Goal: Obtain resource: Download file/media

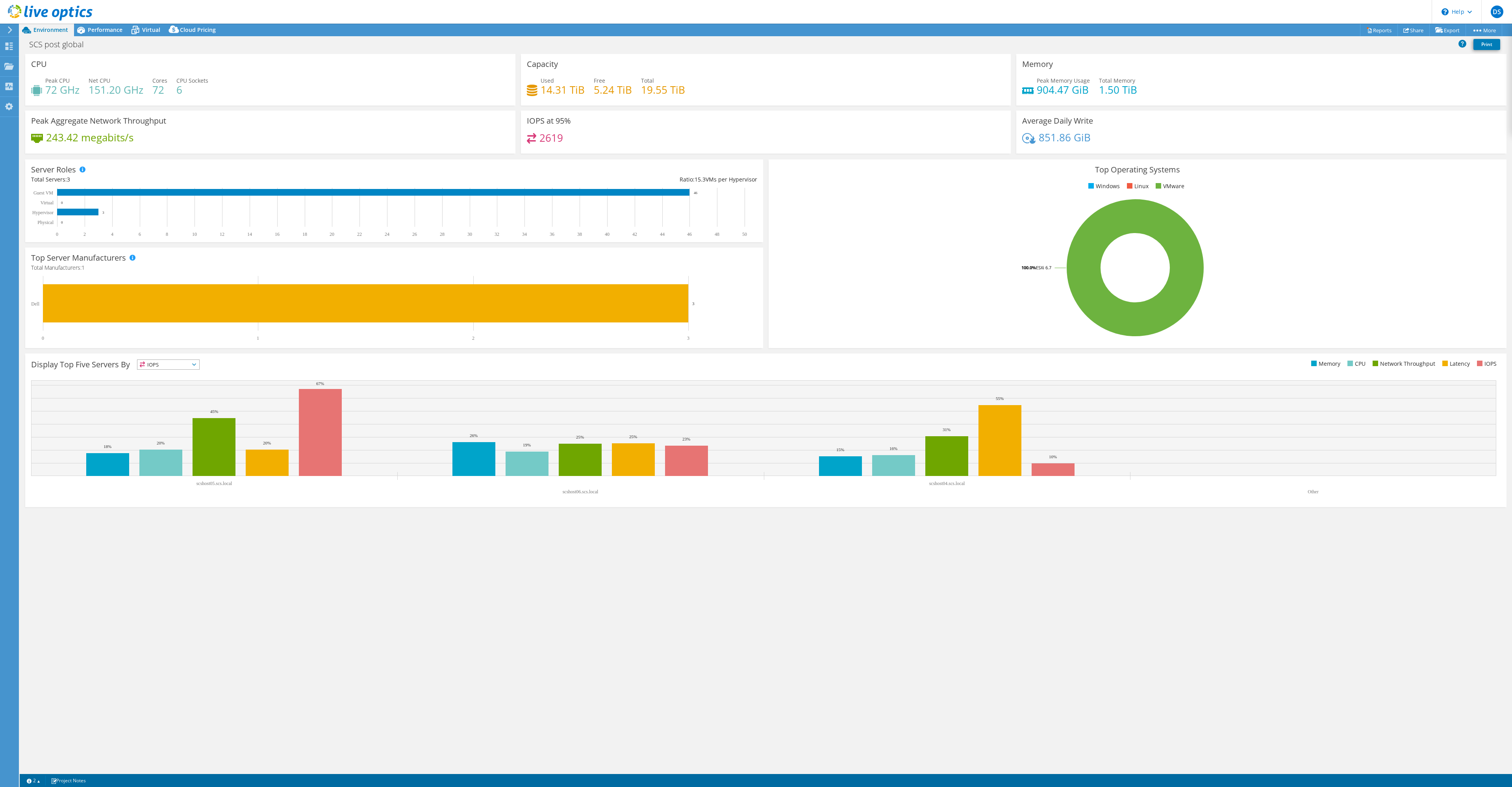
select select "USD"
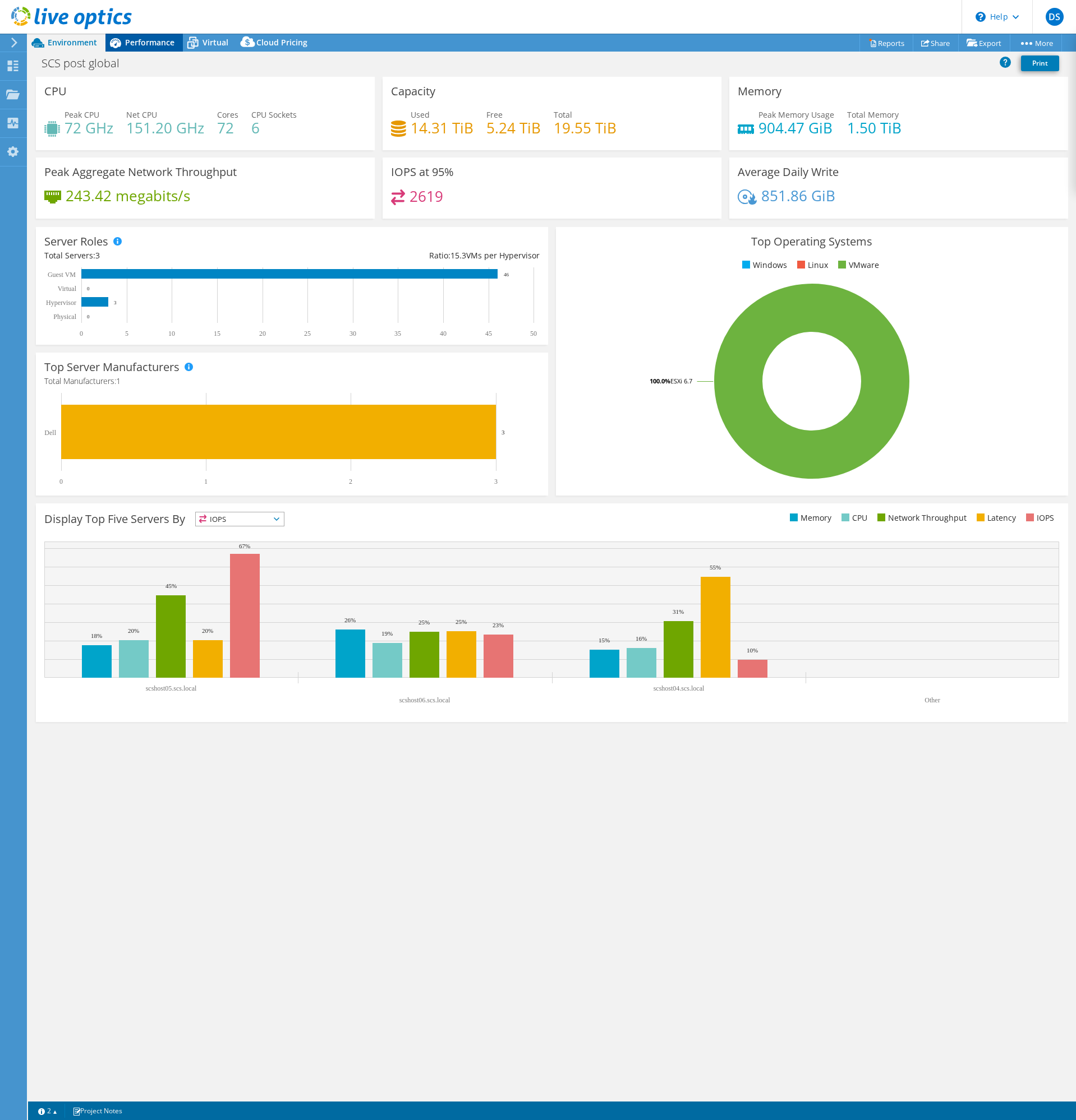
click at [150, 40] on span "Performance" at bounding box center [150, 42] width 49 height 11
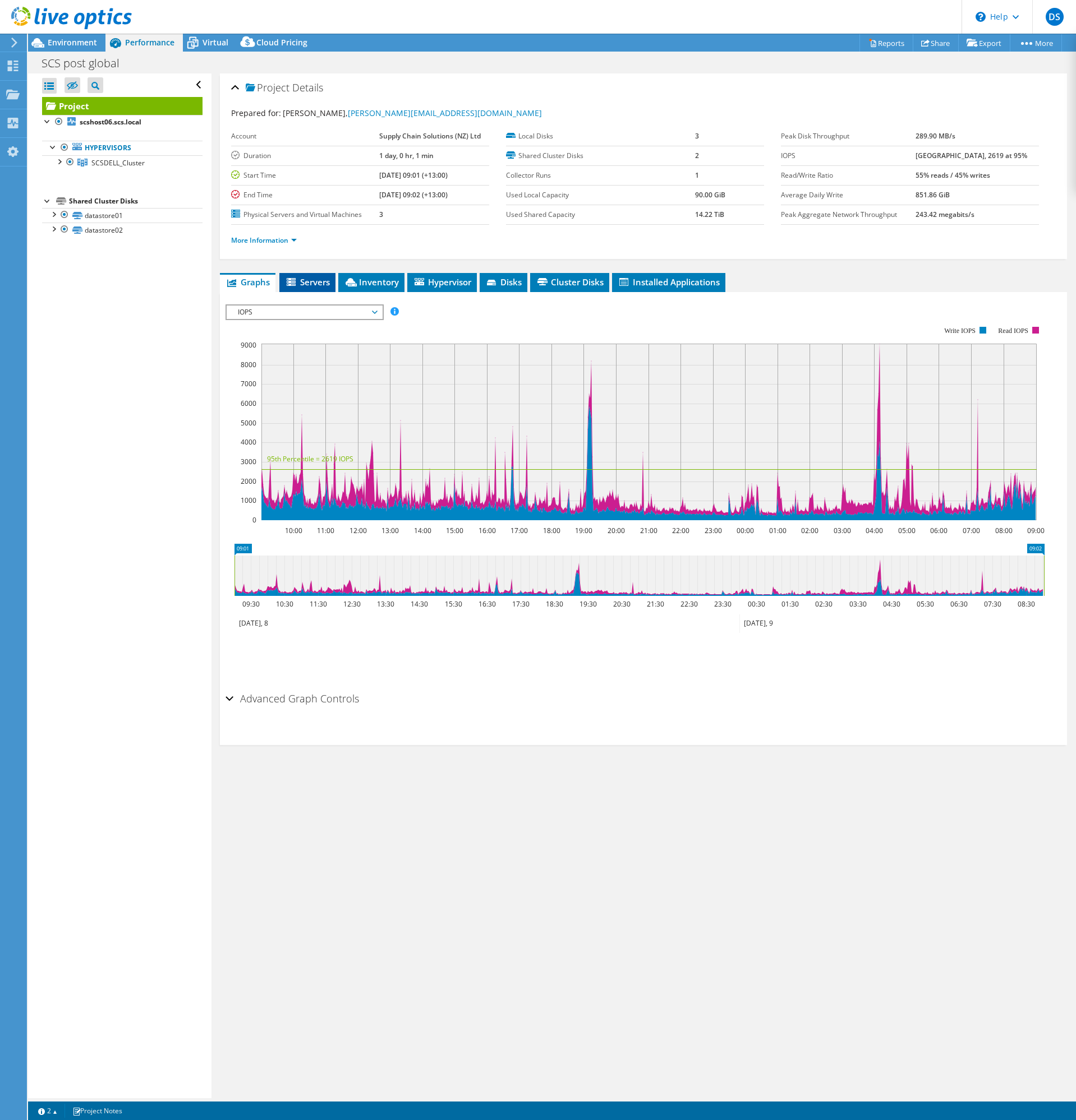
click at [312, 281] on span "Servers" at bounding box center [308, 282] width 45 height 11
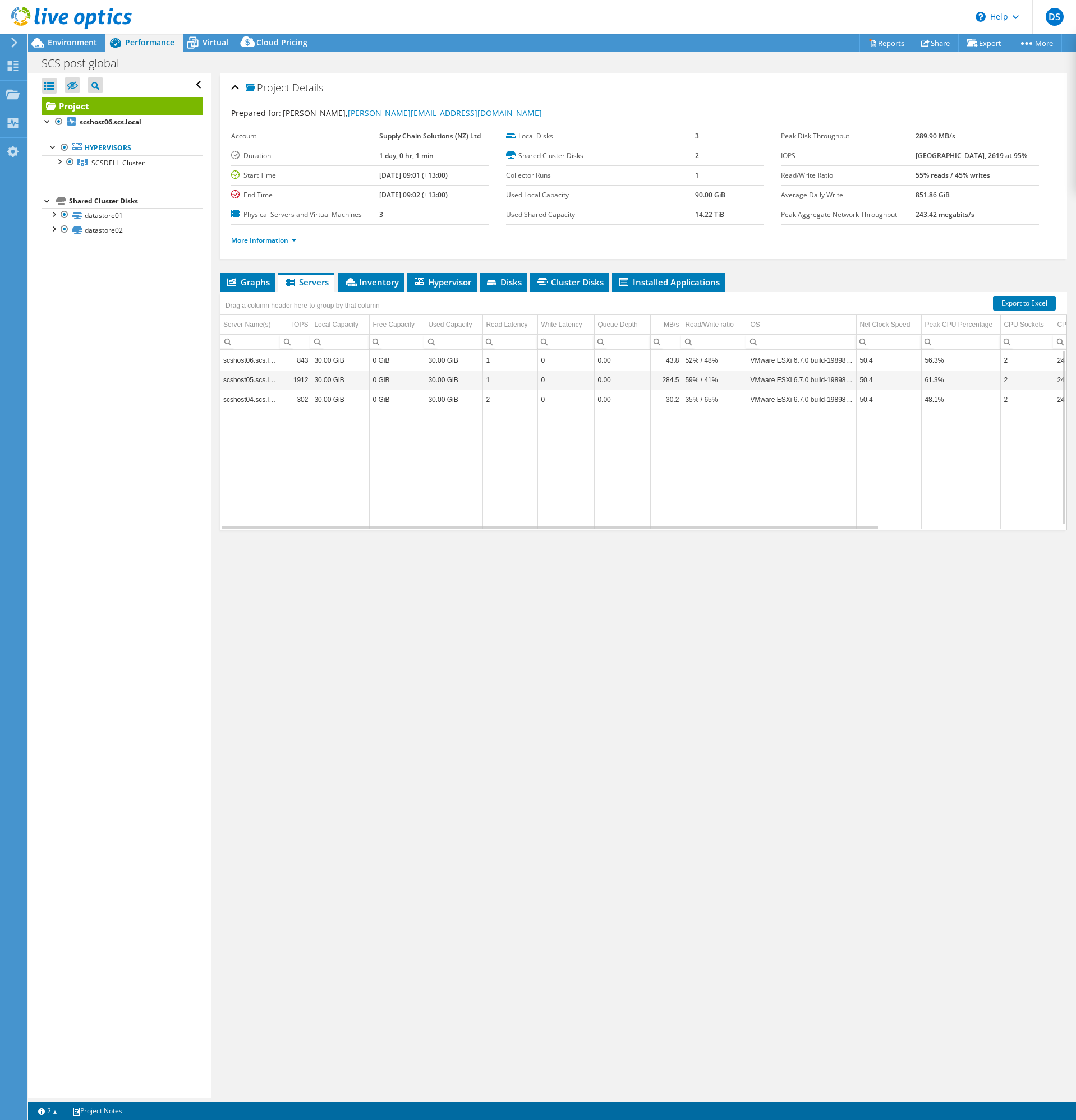
click at [843, 524] on td "Data grid" at bounding box center [802, 470] width 110 height 120
drag, startPoint x: 839, startPoint y: 524, endPoint x: 965, endPoint y: 527, distance: 126.0
click at [980, 527] on div "scshost06.scs.local 843 30.00 GiB 0 GiB 30.00 GiB 1 0 0.00 43.8 52% / 48% VMwar…" at bounding box center [644, 440] width 846 height 180
drag, startPoint x: 864, startPoint y: 527, endPoint x: 587, endPoint y: 504, distance: 278.0
click at [668, 540] on body "DS OEM End User [PERSON_NAME] [PERSON_NAME][EMAIL_ADDRESS][DOMAIN_NAME] Supply …" at bounding box center [538, 560] width 1076 height 1120
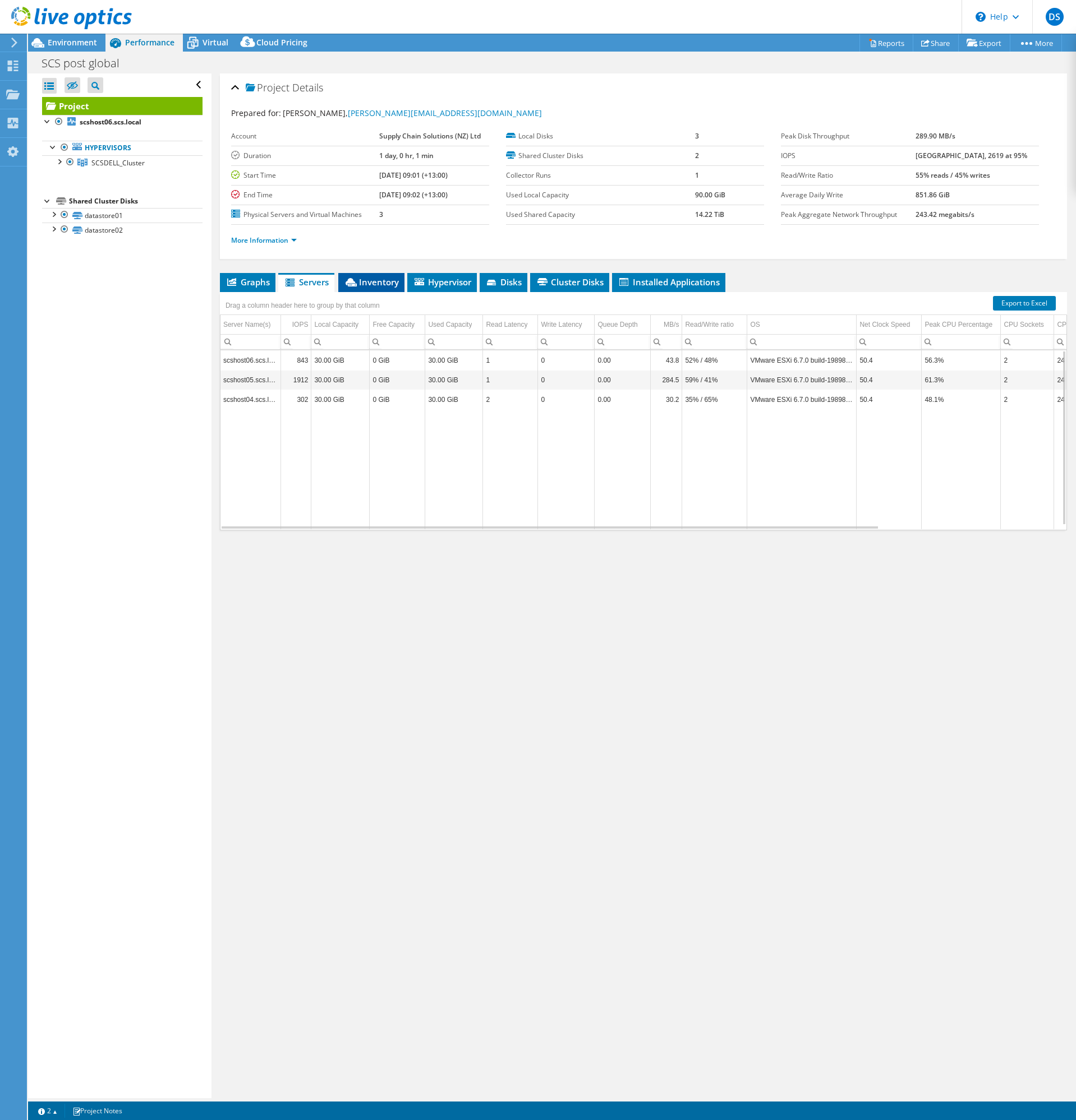
click at [367, 278] on span "Inventory" at bounding box center [371, 282] width 55 height 11
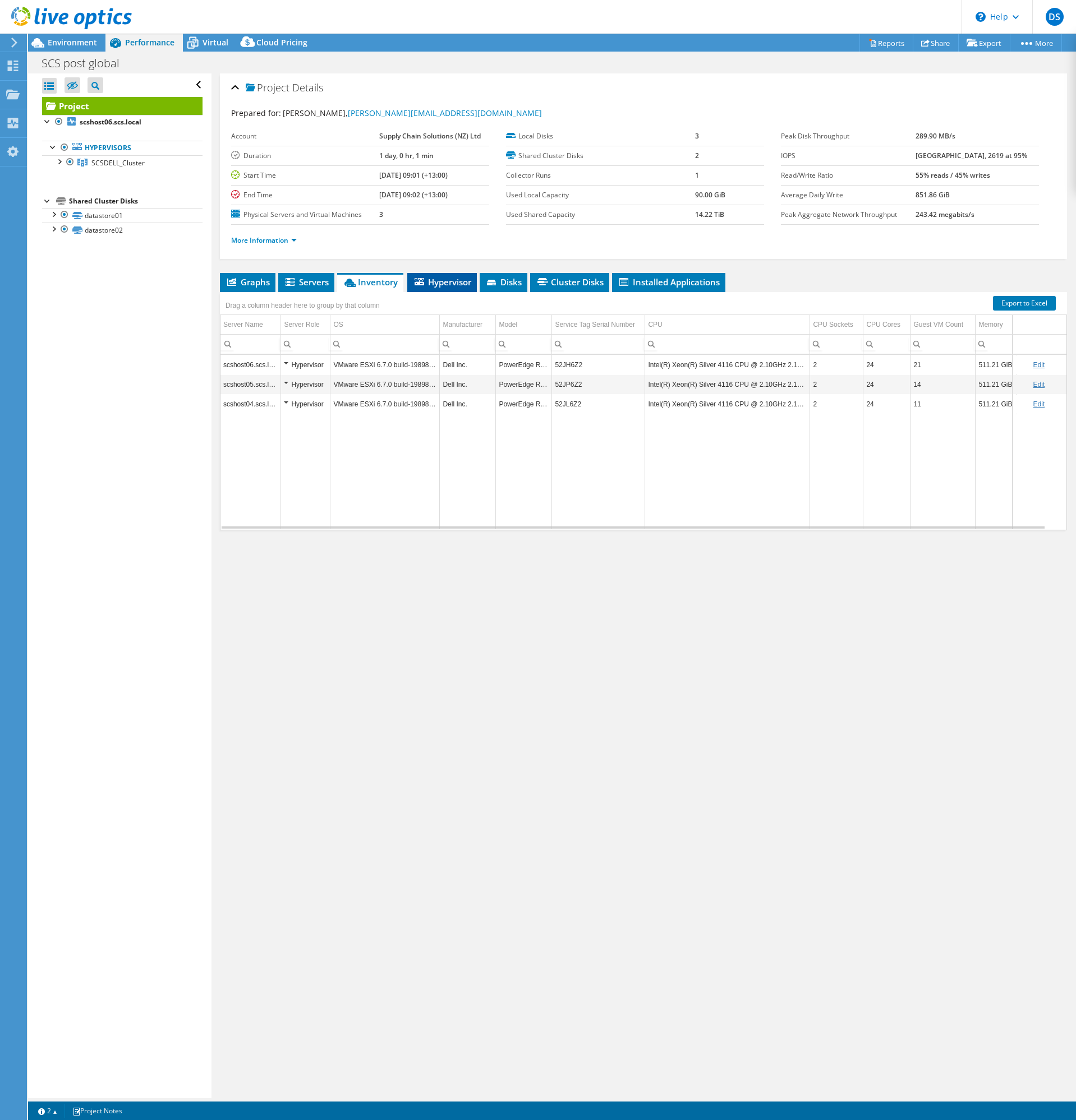
click at [452, 280] on span "Hypervisor" at bounding box center [442, 282] width 59 height 11
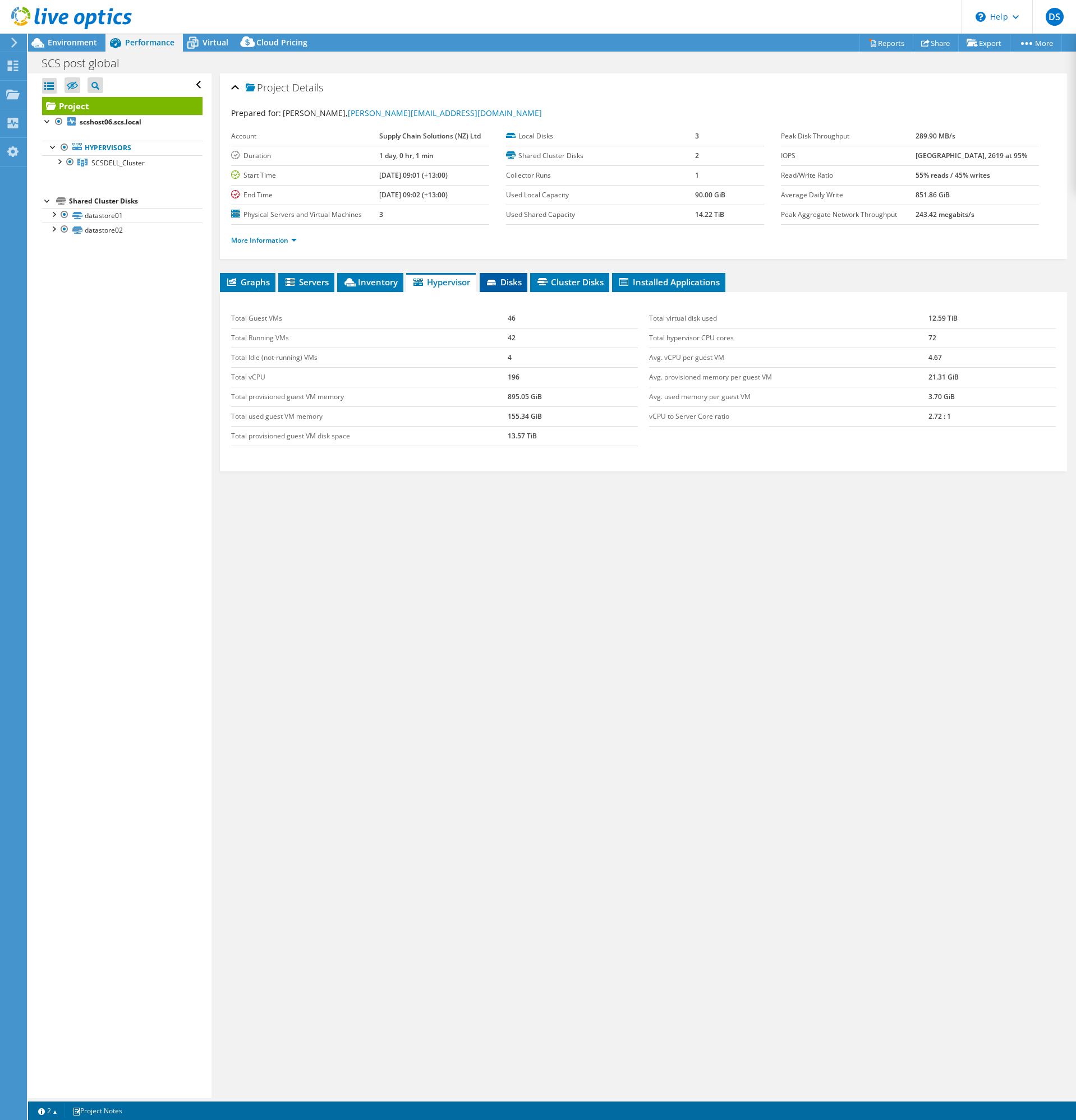
click at [512, 285] on span "Disks" at bounding box center [503, 282] width 37 height 11
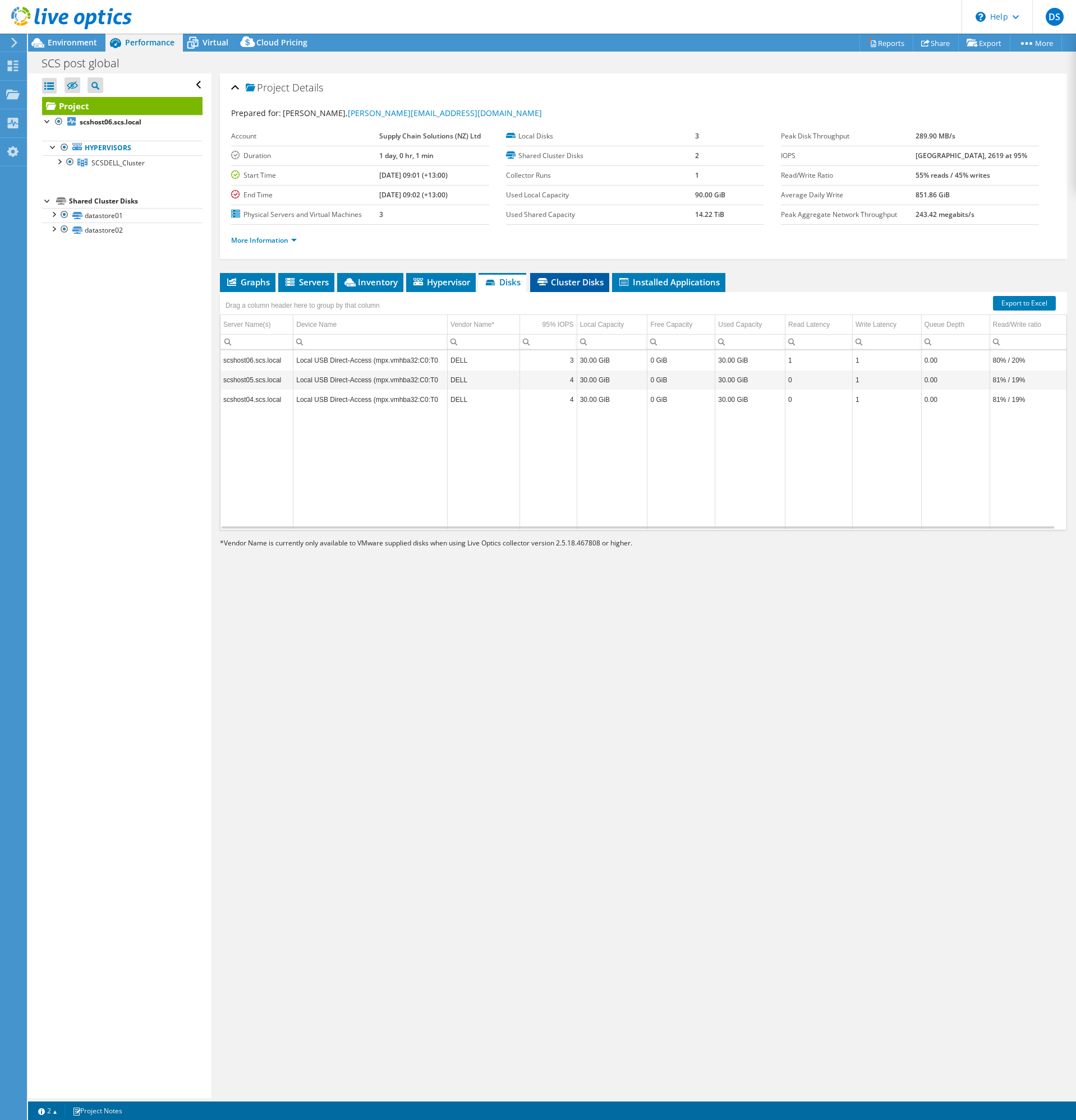
click at [590, 278] on span "Cluster Disks" at bounding box center [569, 282] width 68 height 11
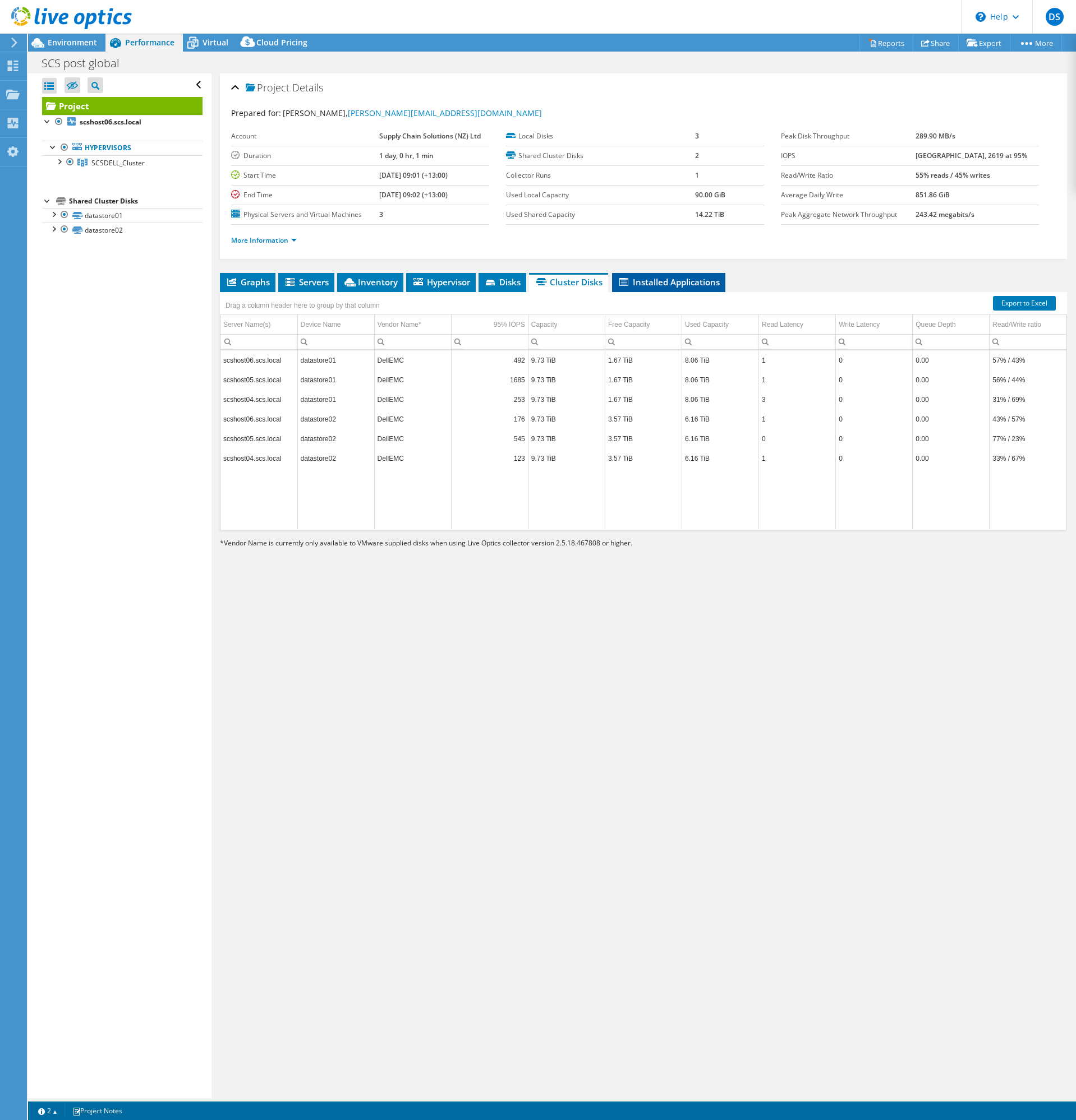
click at [682, 285] on span "Installed Applications" at bounding box center [669, 282] width 102 height 11
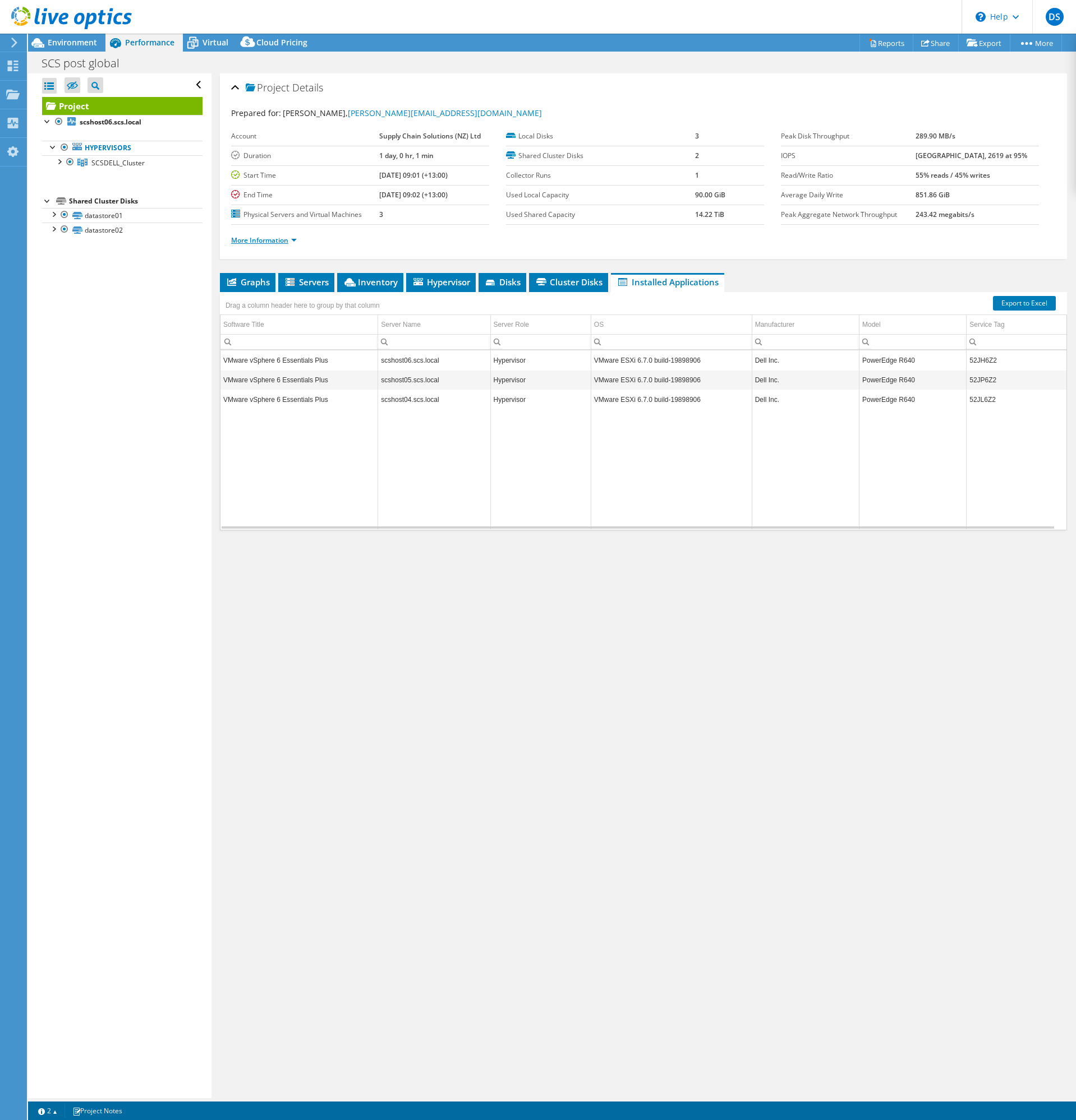
click at [285, 242] on link "More Information" at bounding box center [263, 240] width 65 height 9
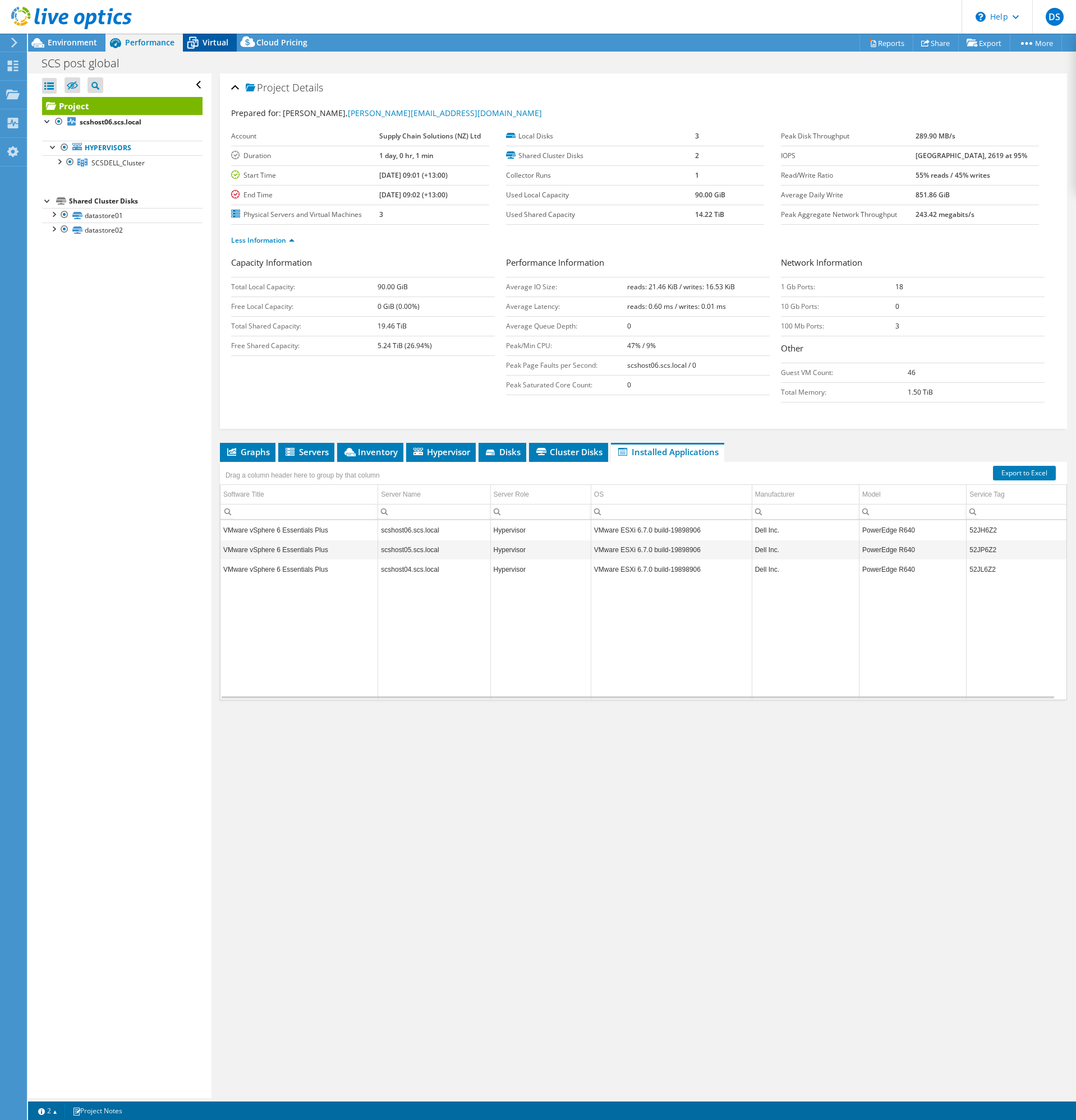
click at [210, 44] on span "Virtual" at bounding box center [215, 42] width 26 height 11
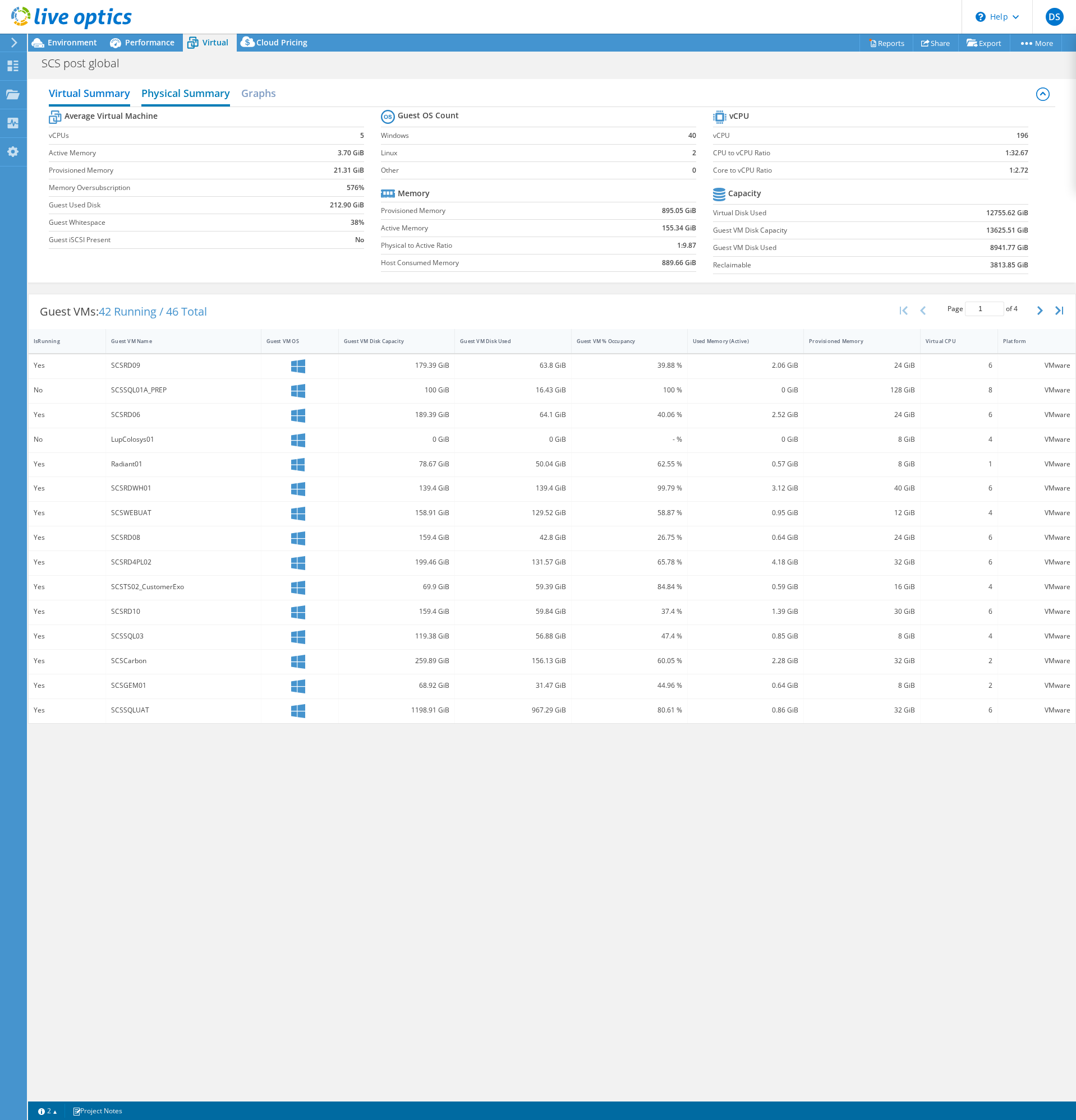
click at [175, 91] on h2 "Physical Summary" at bounding box center [186, 94] width 89 height 25
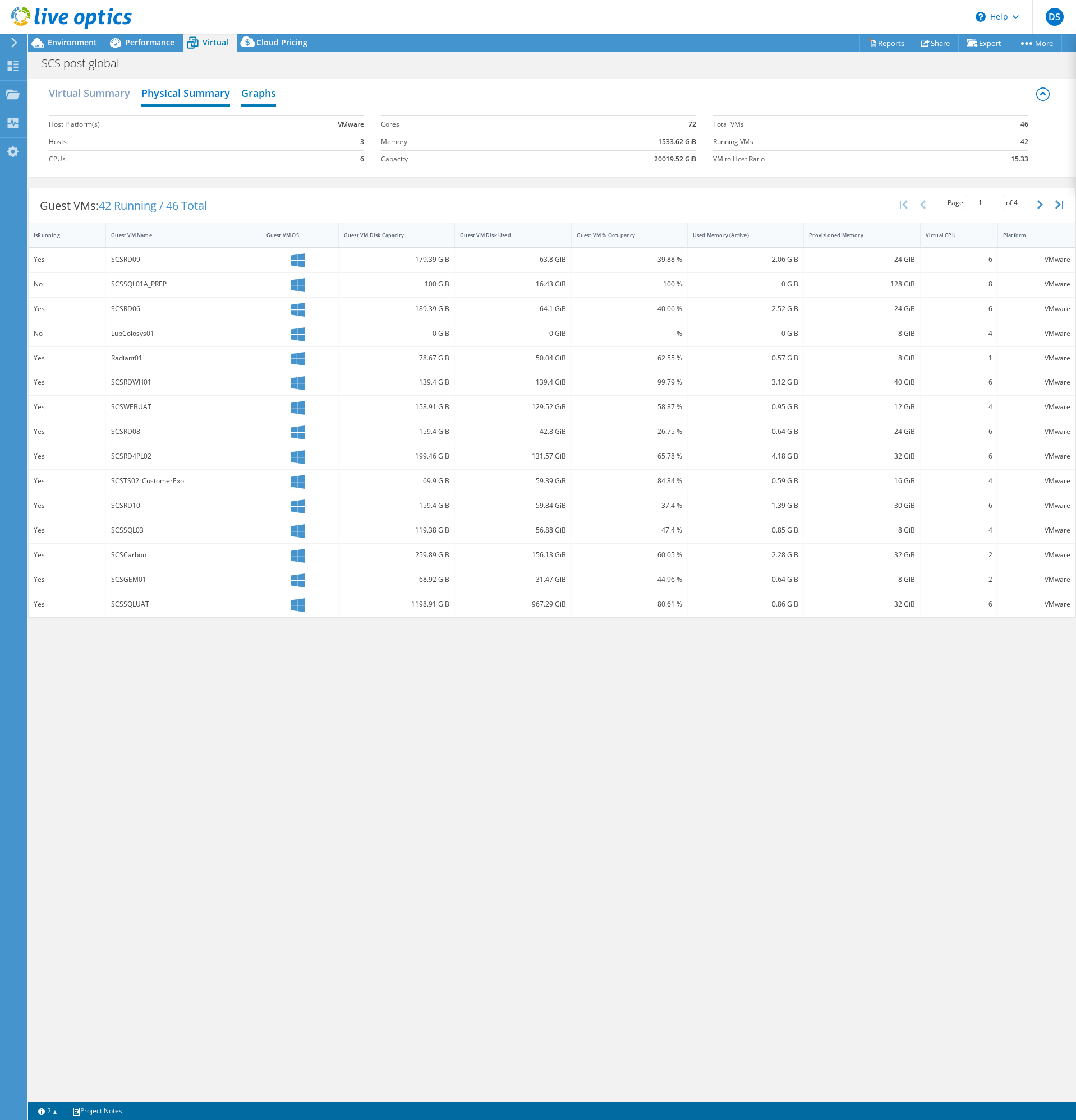
click at [270, 91] on h2 "Graphs" at bounding box center [258, 94] width 35 height 25
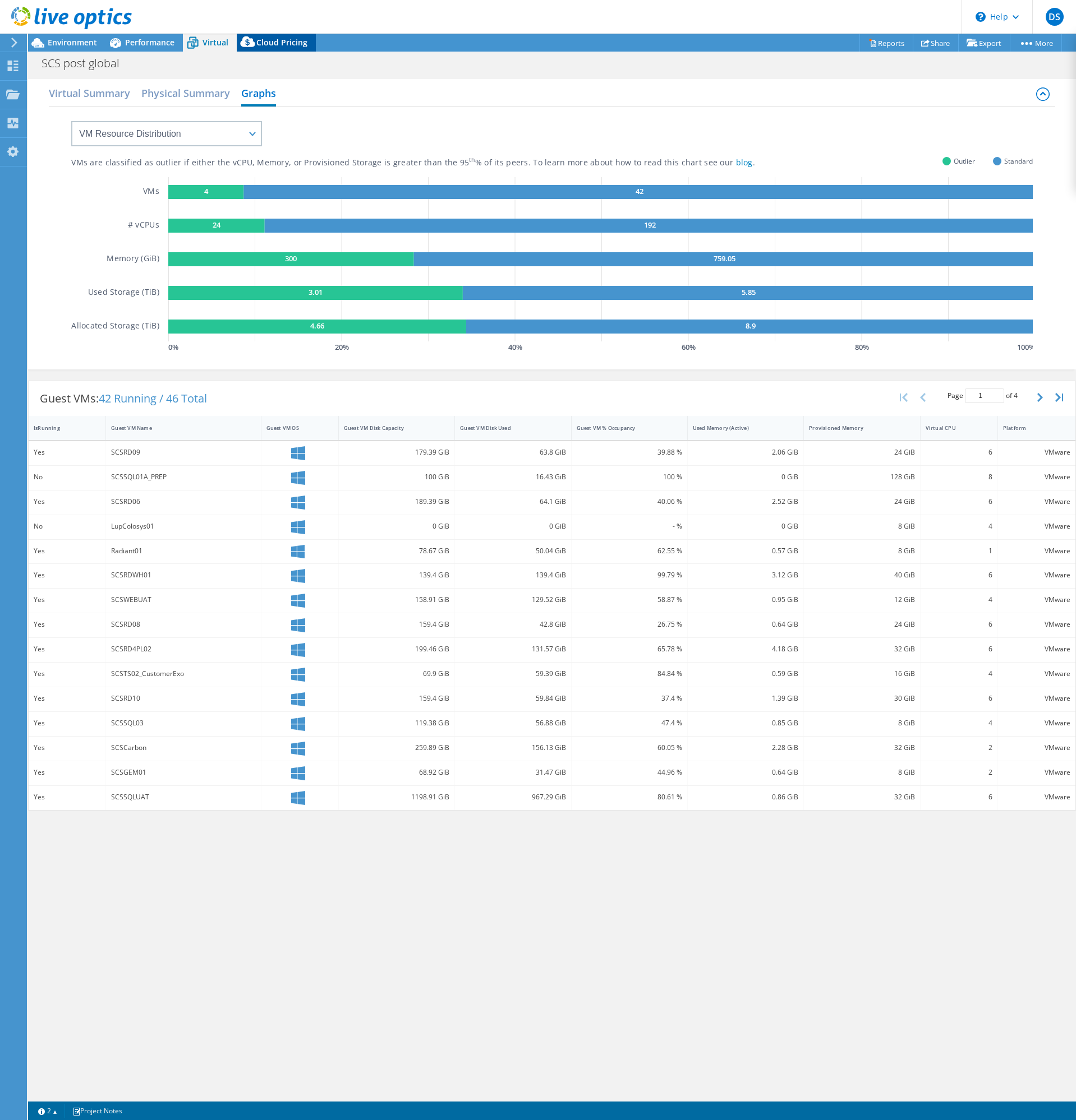
click at [272, 37] on span "Cloud Pricing" at bounding box center [282, 42] width 51 height 11
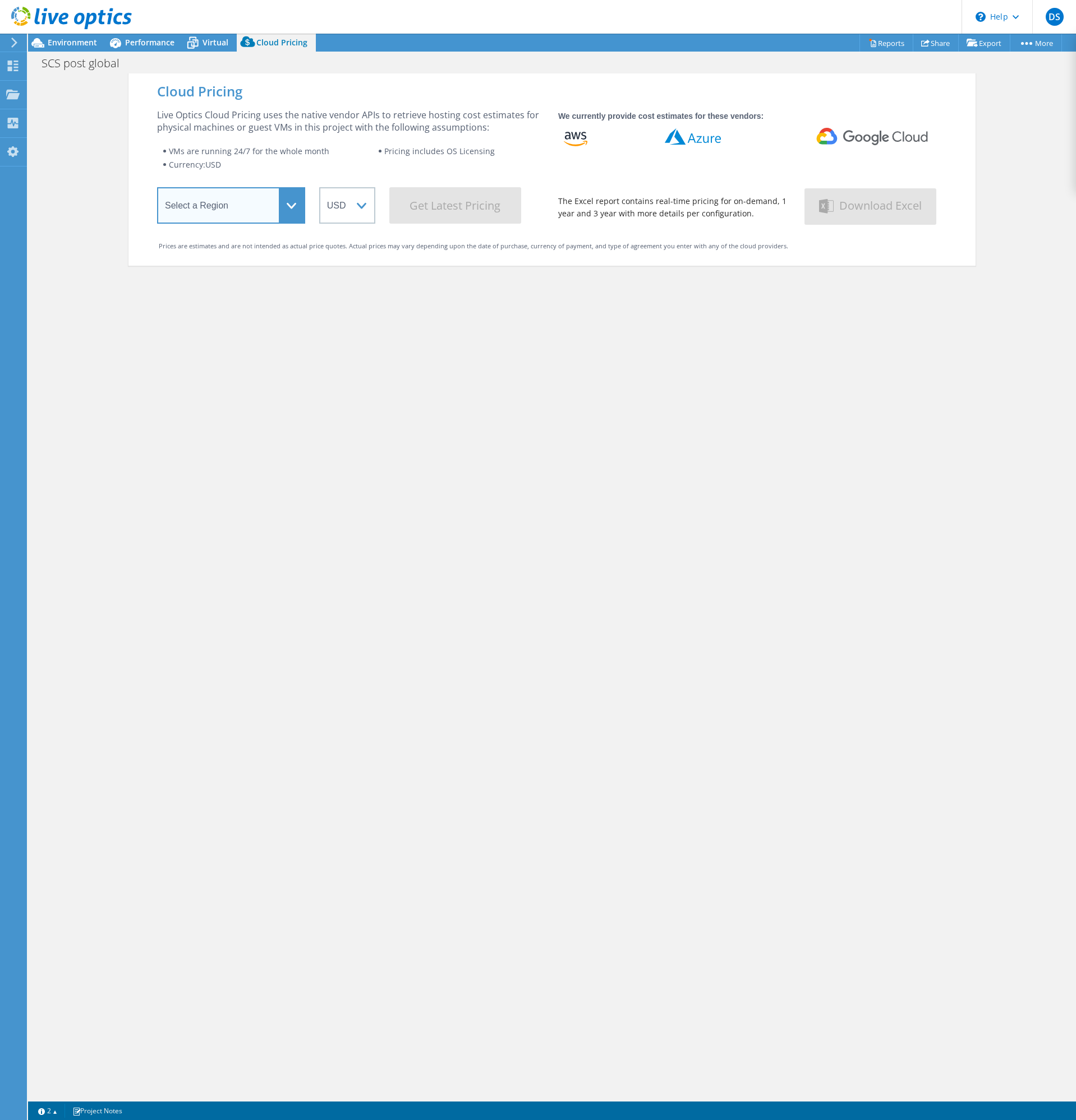
click at [284, 205] on select "Select a Region [GEOGRAPHIC_DATA] ([GEOGRAPHIC_DATA]) [GEOGRAPHIC_DATA] ([GEOGR…" at bounding box center [231, 206] width 148 height 37
select select "Australia"
click at [157, 190] on select "Select a Region [GEOGRAPHIC_DATA] ([GEOGRAPHIC_DATA]) [GEOGRAPHIC_DATA] ([GEOGR…" at bounding box center [231, 206] width 148 height 37
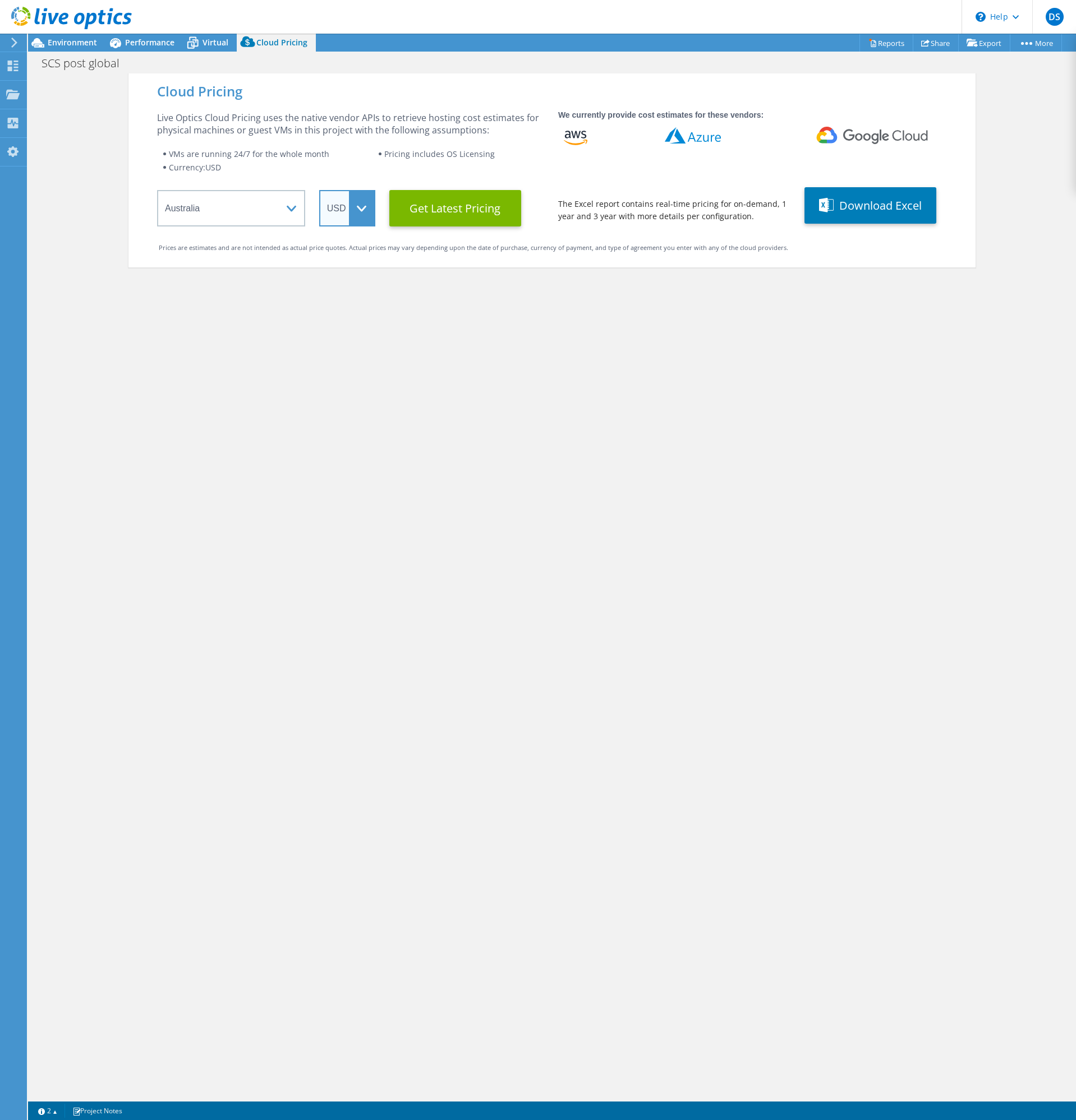
click at [355, 216] on select "ARS AUD BRL CAD CHF CLP CNY DKK EUR GBP HKD HUF INR JPY MXN MYR NOK NZD PEN SEK…" at bounding box center [347, 208] width 56 height 37
click at [319, 190] on select "ARS AUD BRL CAD CHF CLP CNY DKK EUR GBP HKD HUF INR JPY MXN MYR NOK NZD PEN SEK…" at bounding box center [347, 208] width 56 height 37
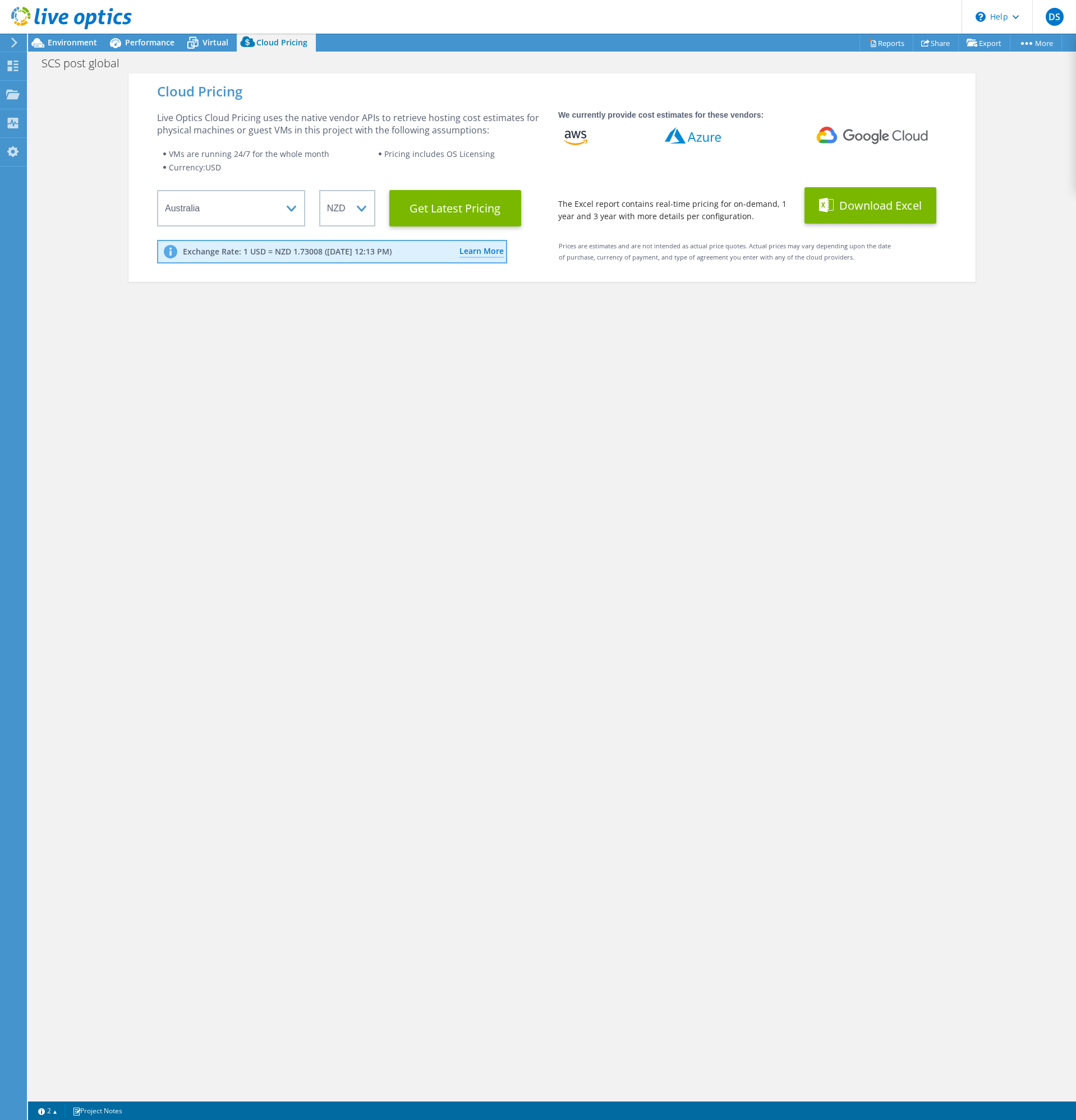
click at [869, 206] on button "Download Excel" at bounding box center [870, 206] width 132 height 37
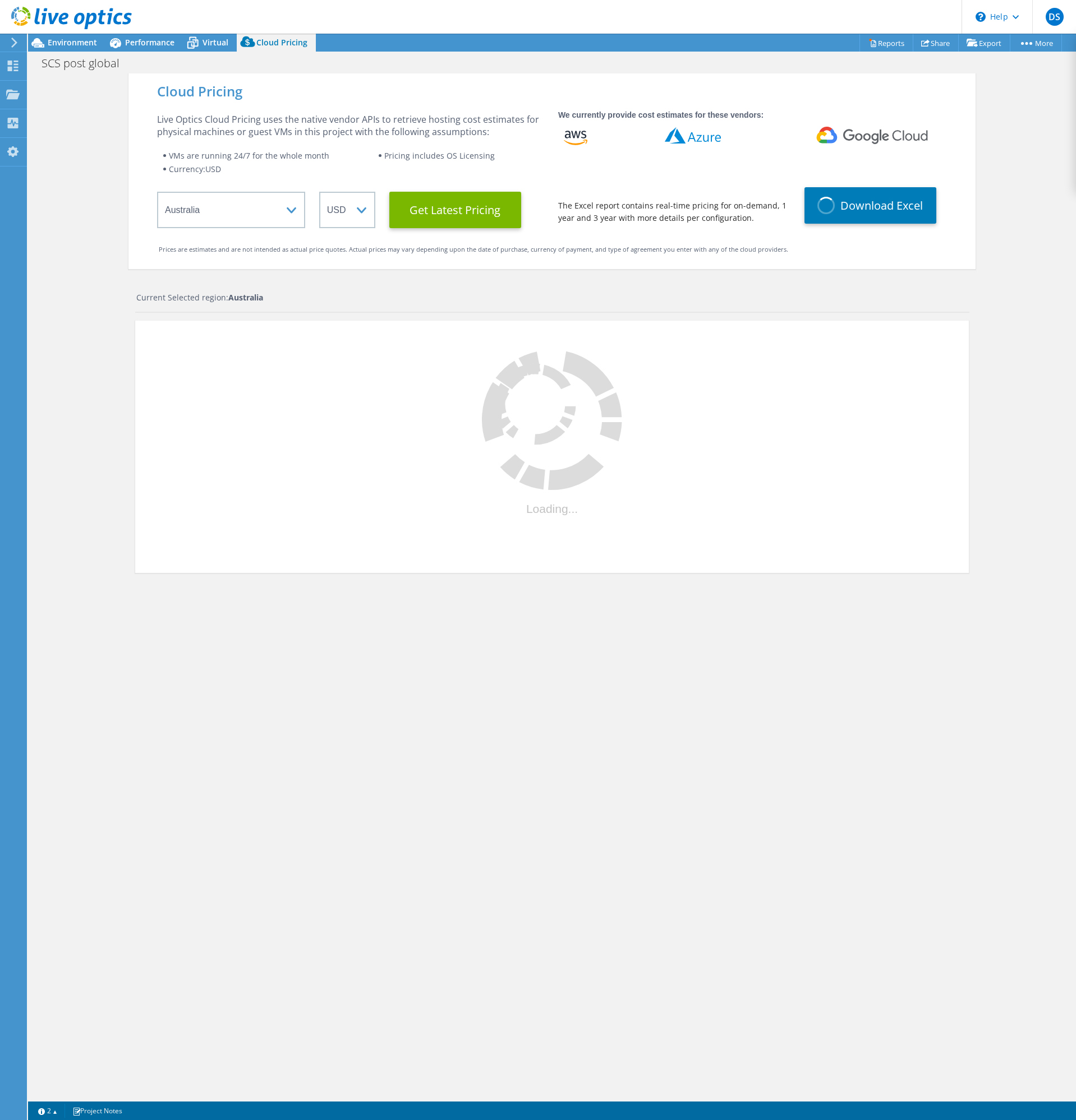
select select "NZD"
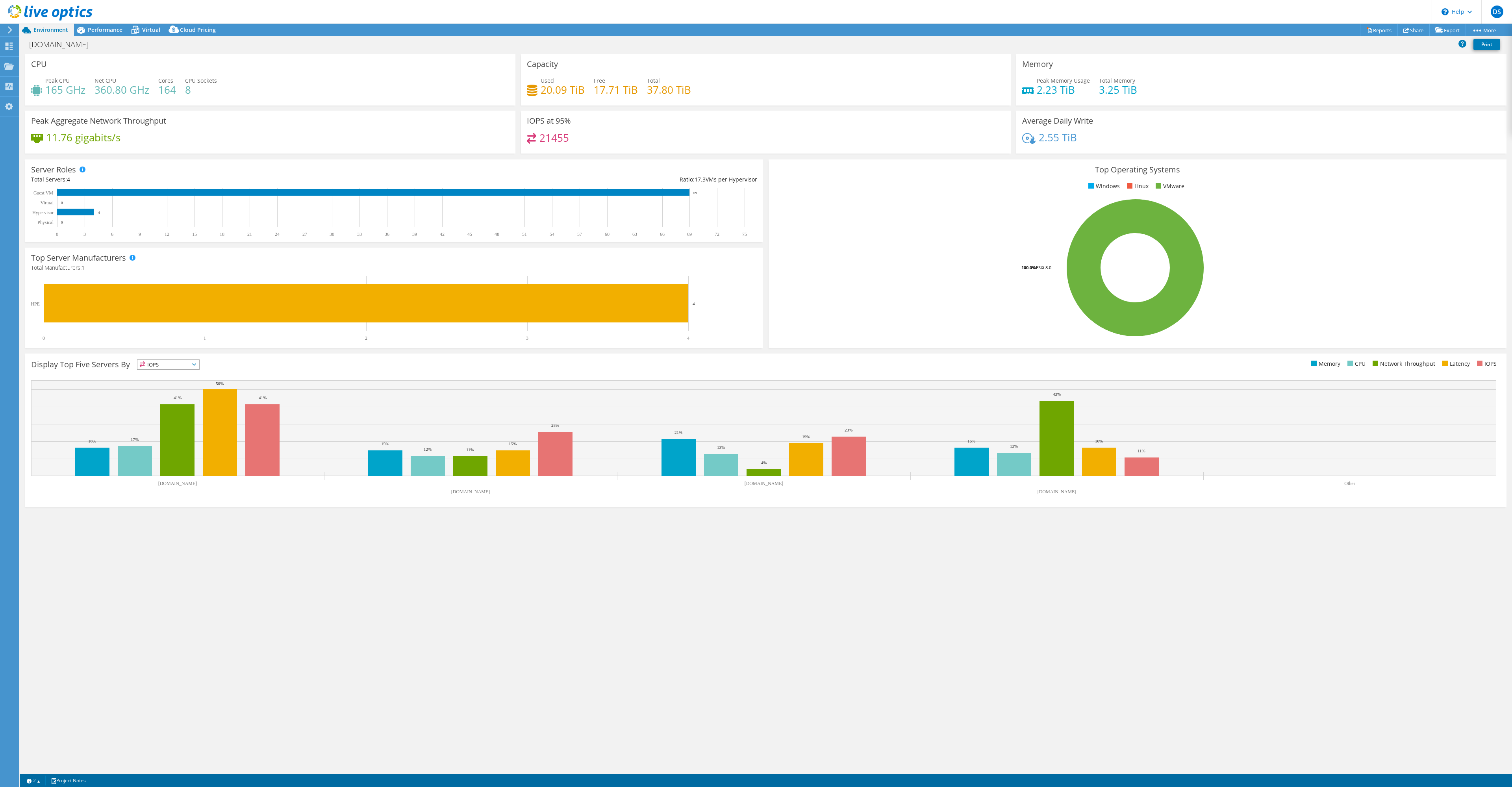
select select "USD"
click at [557, 136] on h4 "21455" at bounding box center [554, 137] width 29 height 9
click at [107, 27] on span "Performance" at bounding box center [105, 29] width 35 height 8
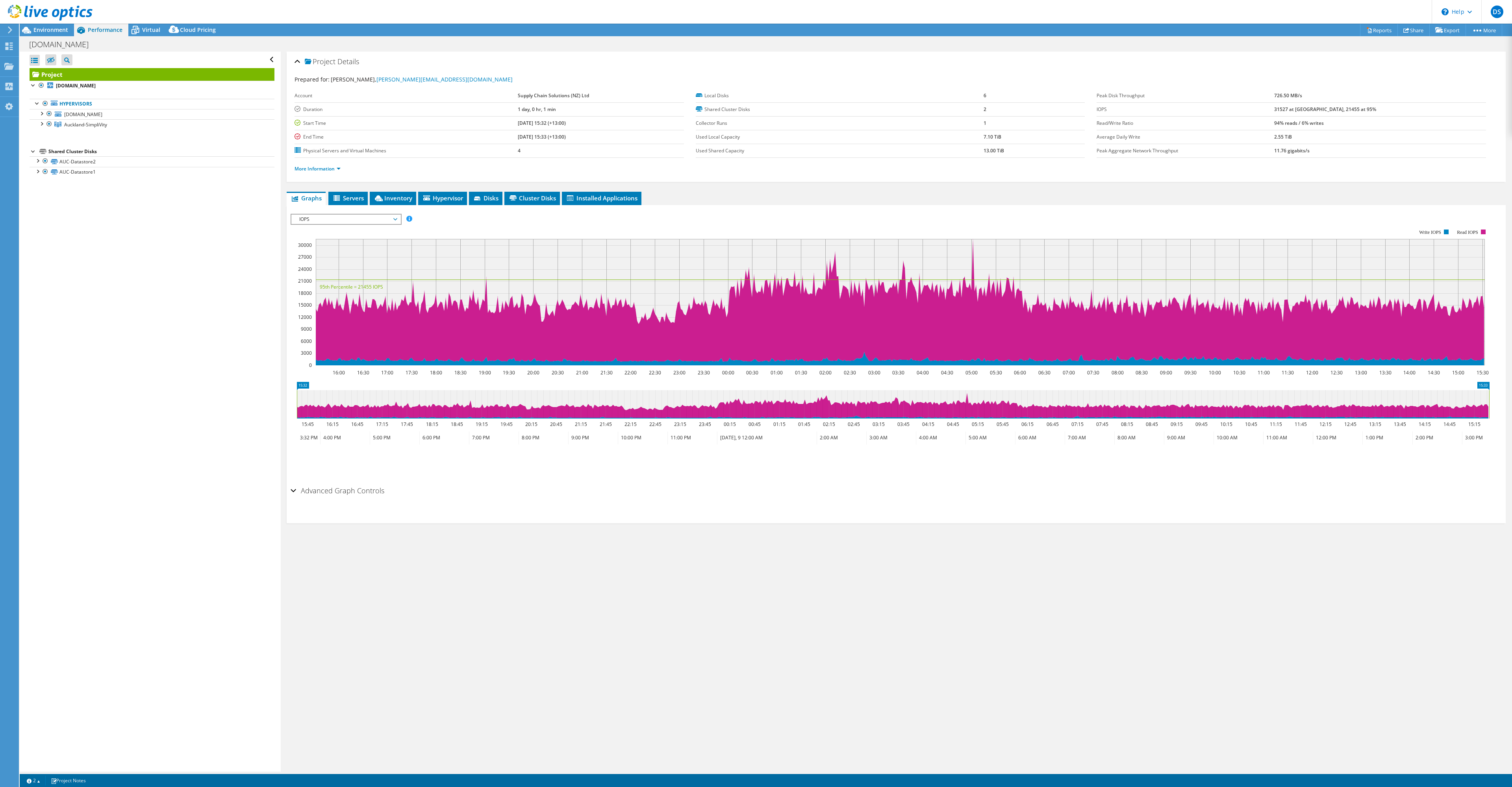
click at [340, 217] on span "IOPS" at bounding box center [346, 219] width 101 height 9
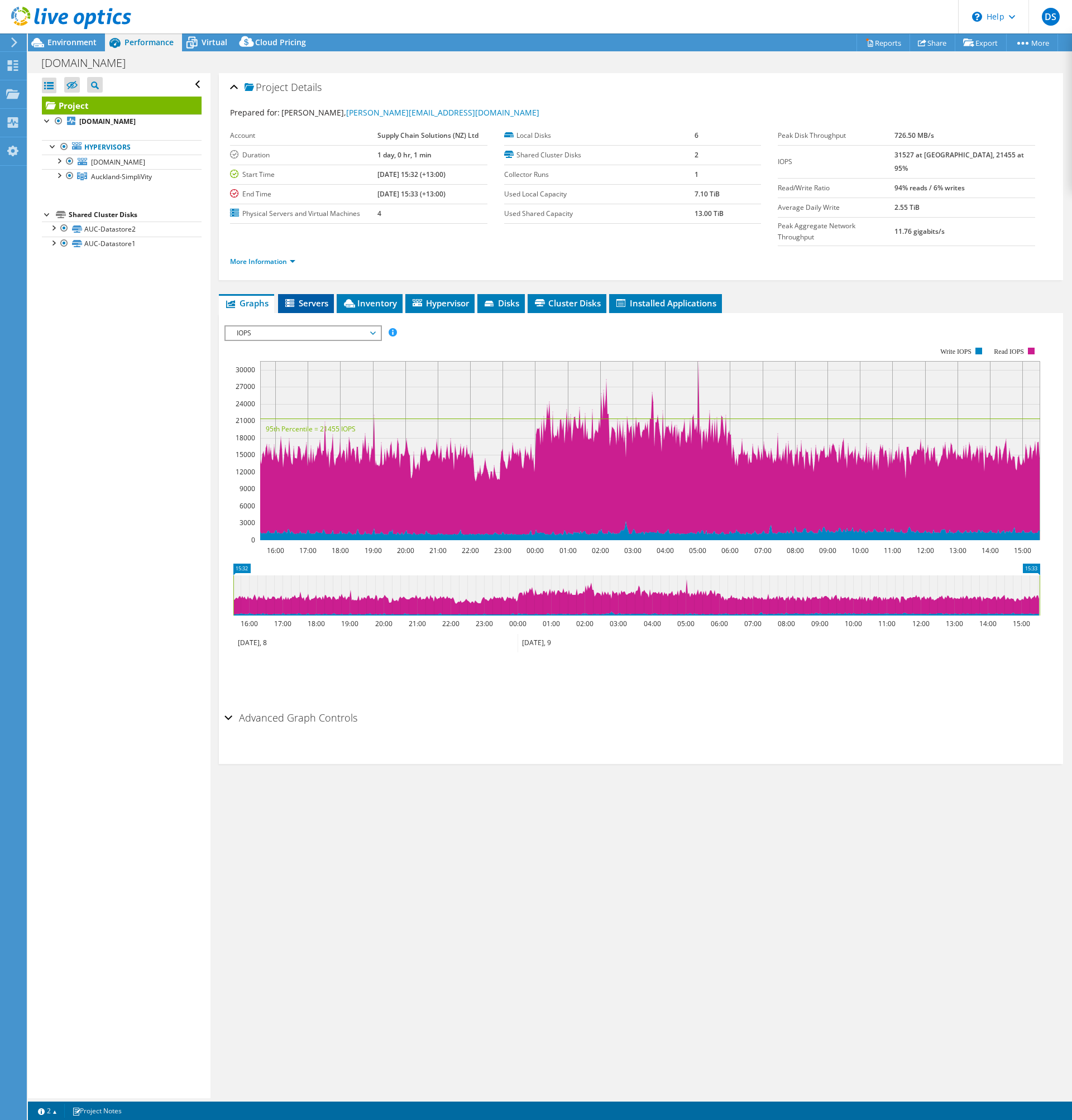
click at [313, 298] on span "Servers" at bounding box center [306, 303] width 45 height 11
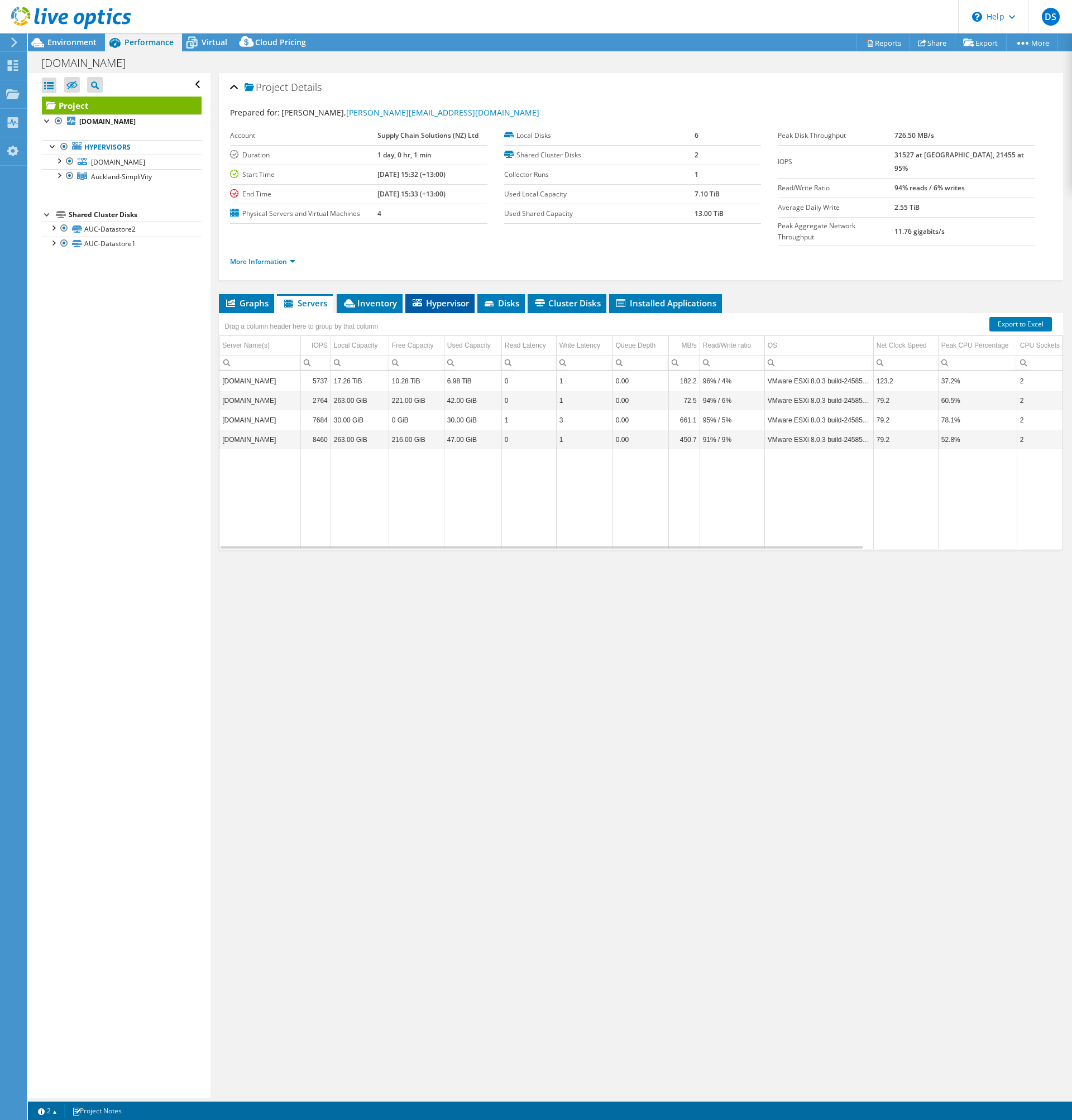
click at [439, 298] on span "Hypervisor" at bounding box center [440, 303] width 58 height 11
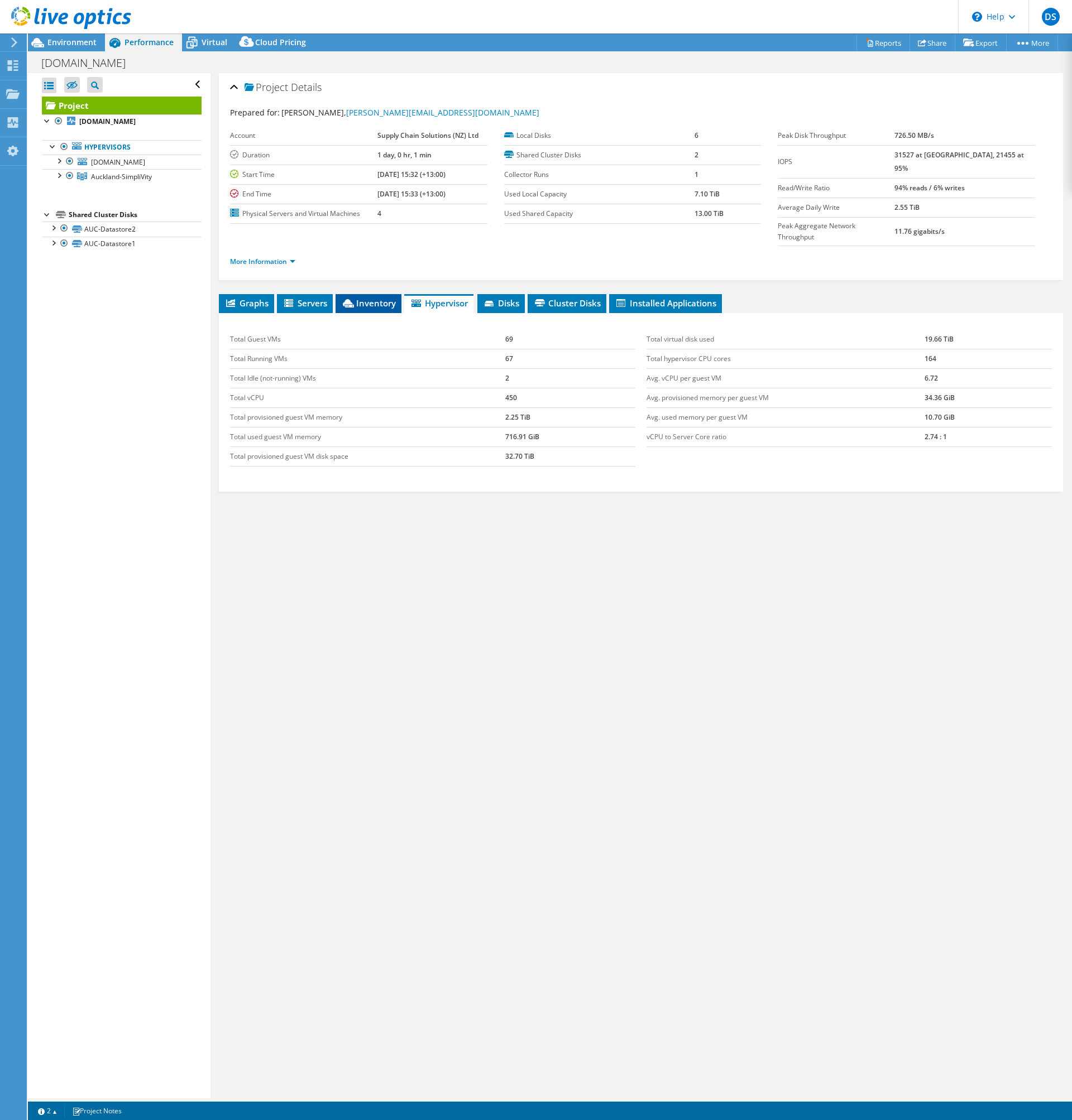
click at [371, 298] on span "Inventory" at bounding box center [369, 303] width 55 height 11
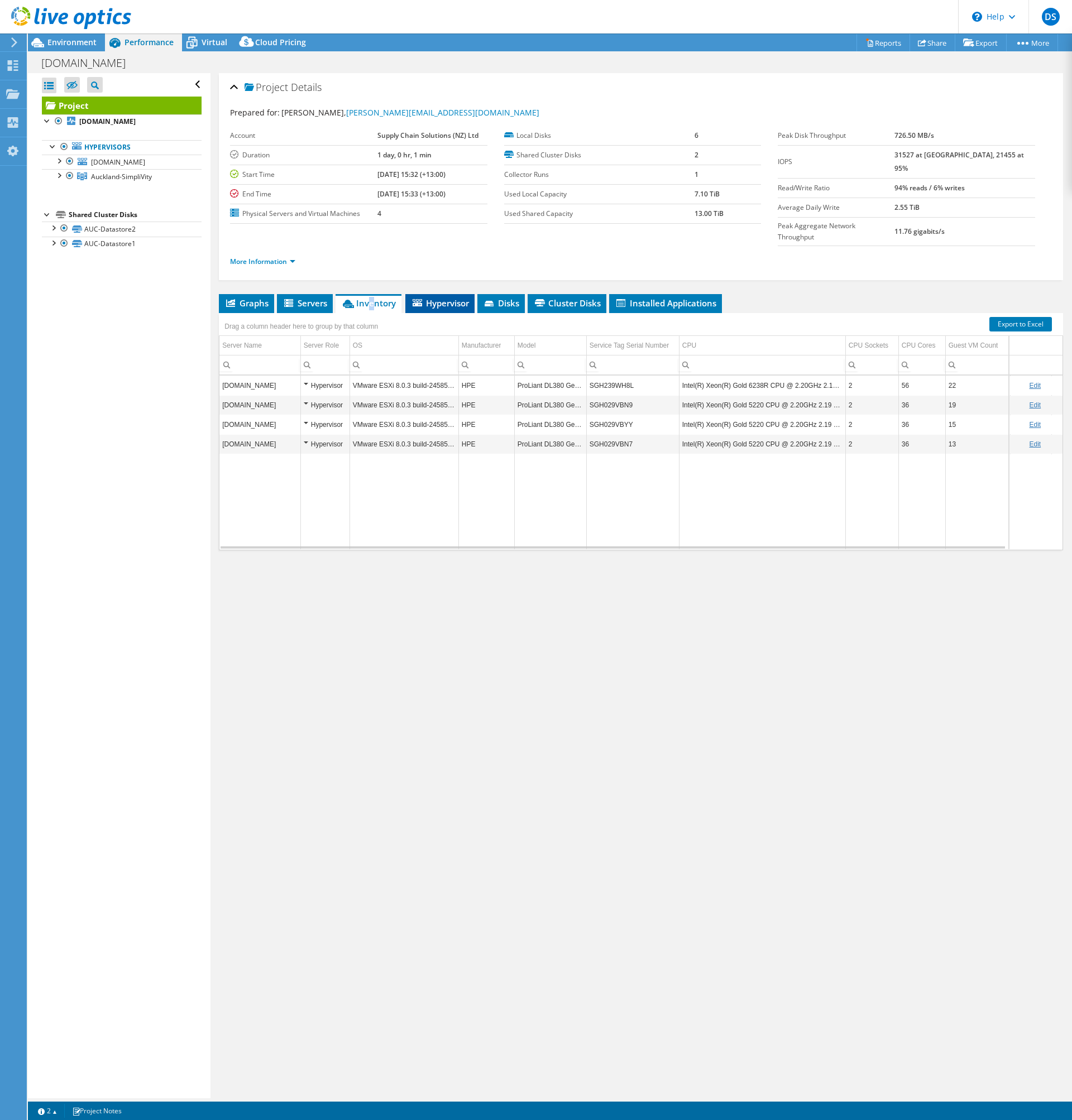
click at [454, 298] on span "Hypervisor" at bounding box center [440, 303] width 58 height 11
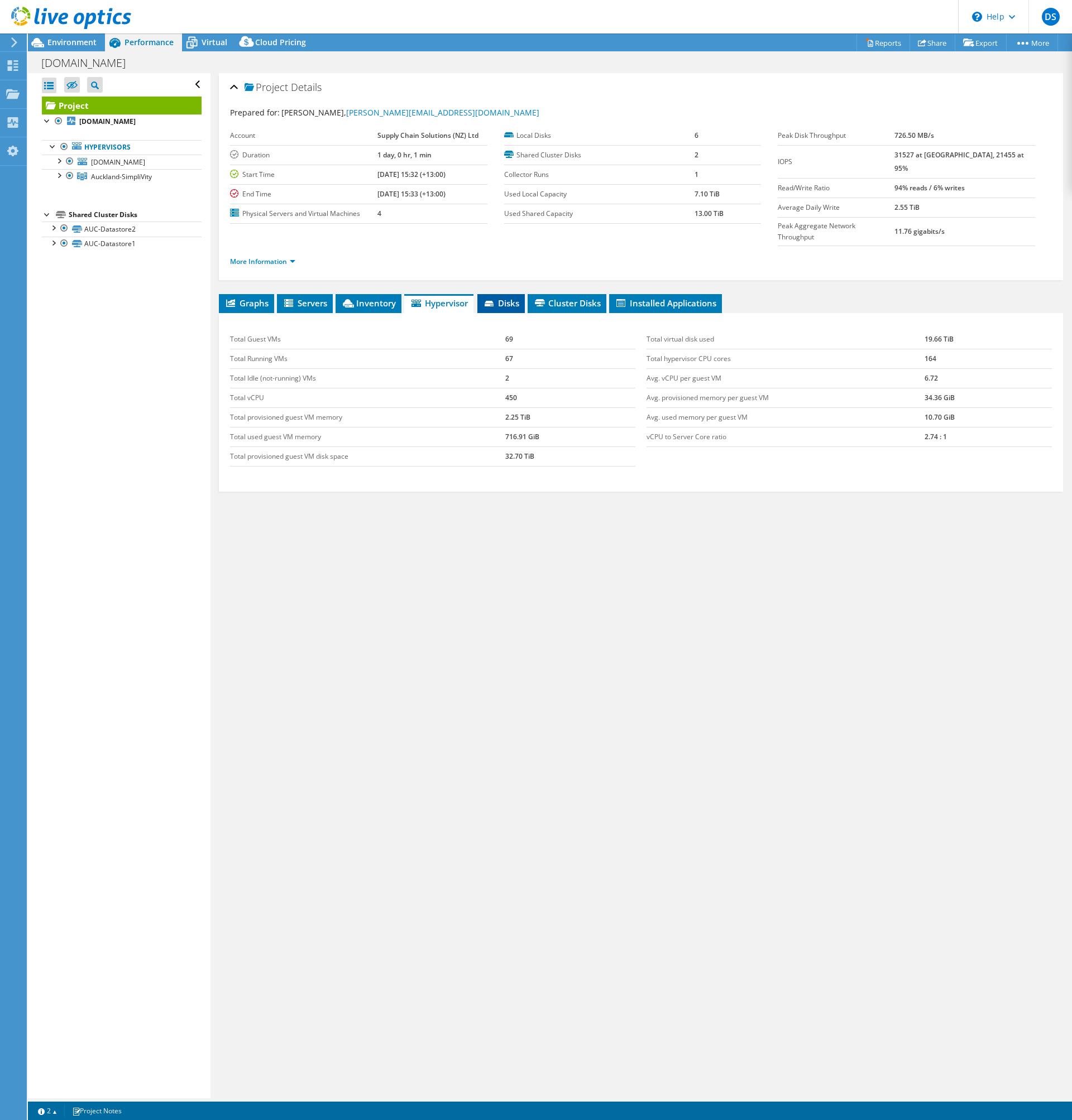
click at [512, 298] on span "Disks" at bounding box center [501, 303] width 37 height 11
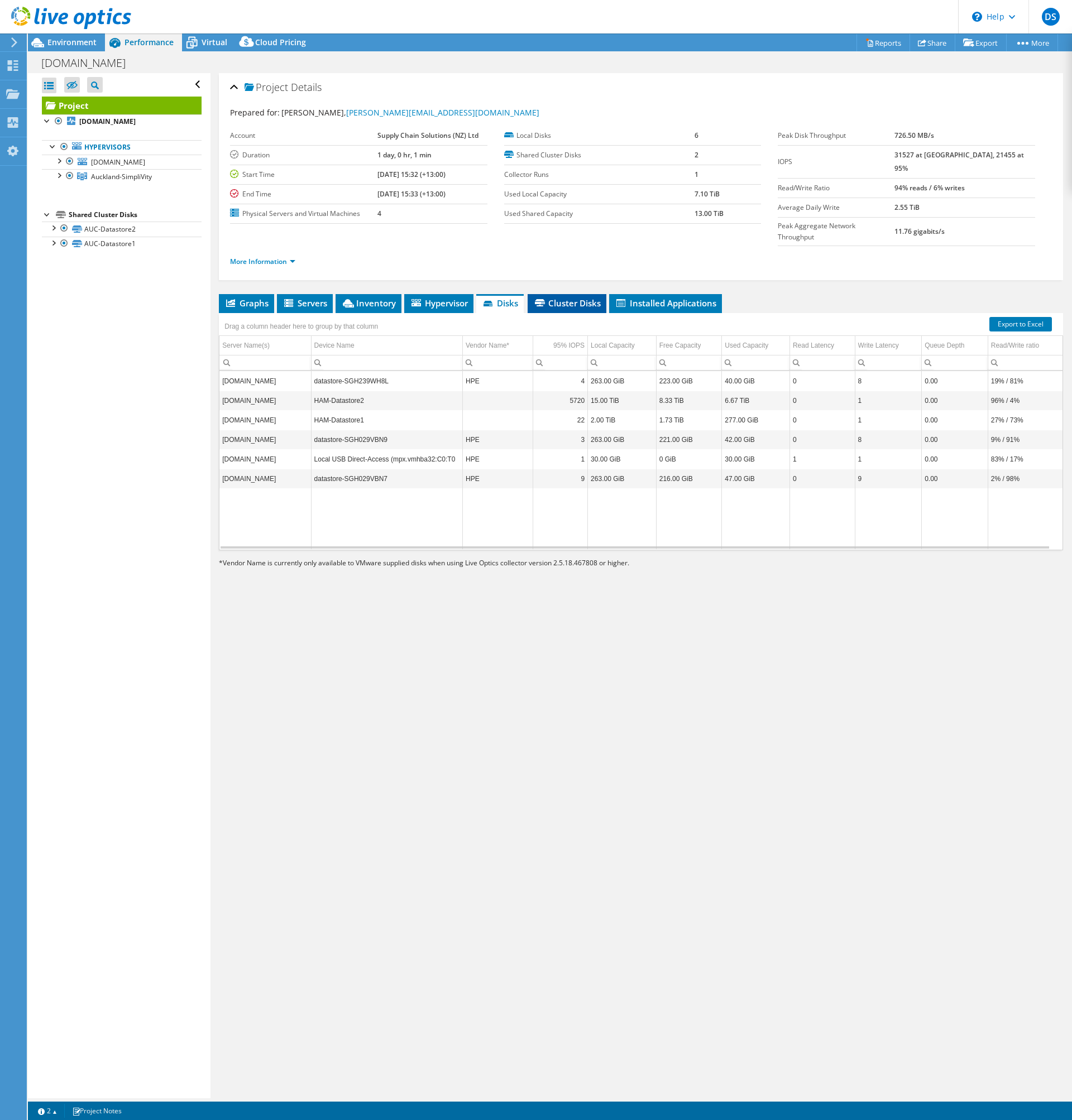
click at [574, 298] on span "Cluster Disks" at bounding box center [567, 303] width 67 height 11
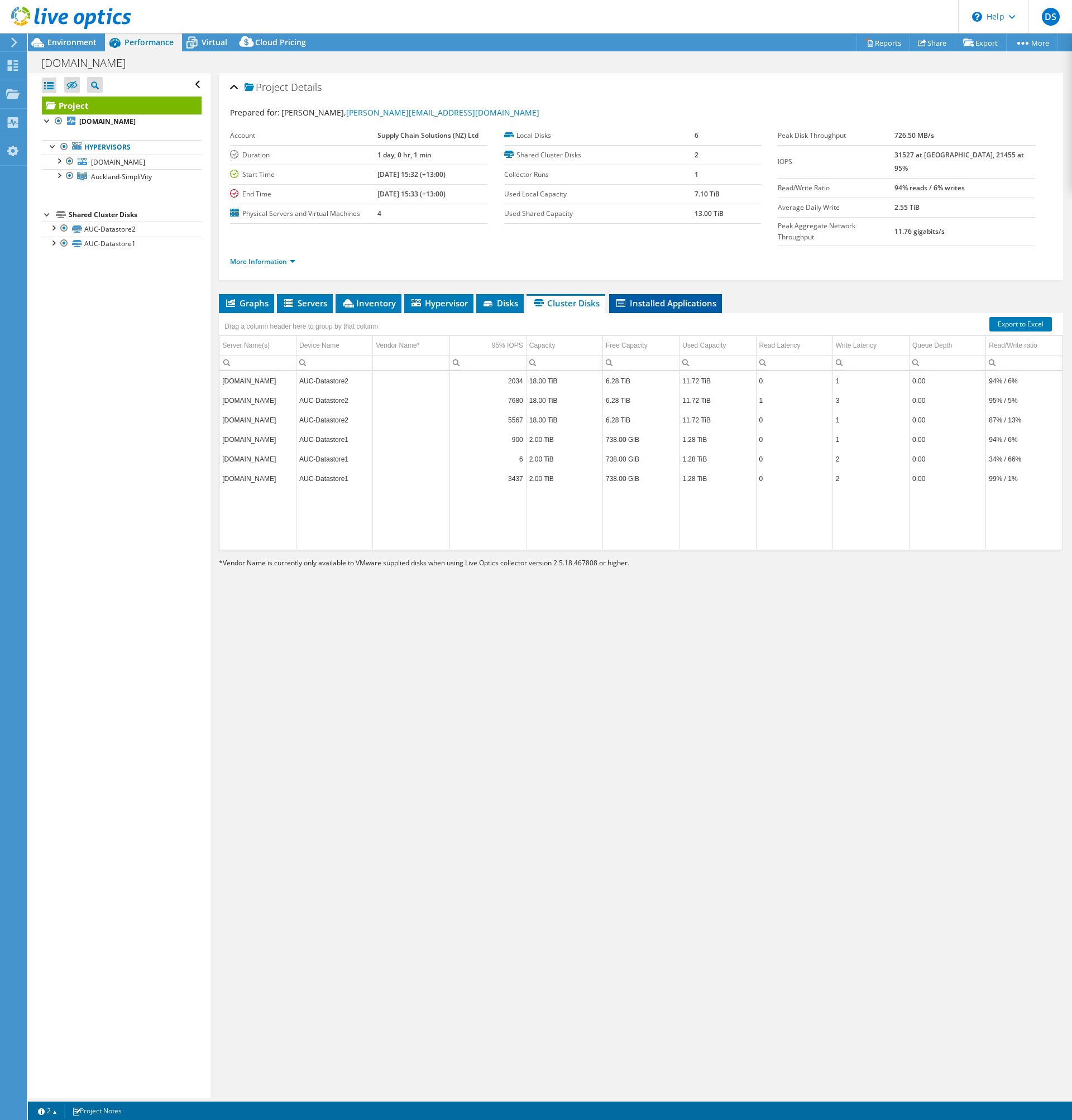
click at [686, 298] on span "Installed Applications" at bounding box center [666, 303] width 102 height 11
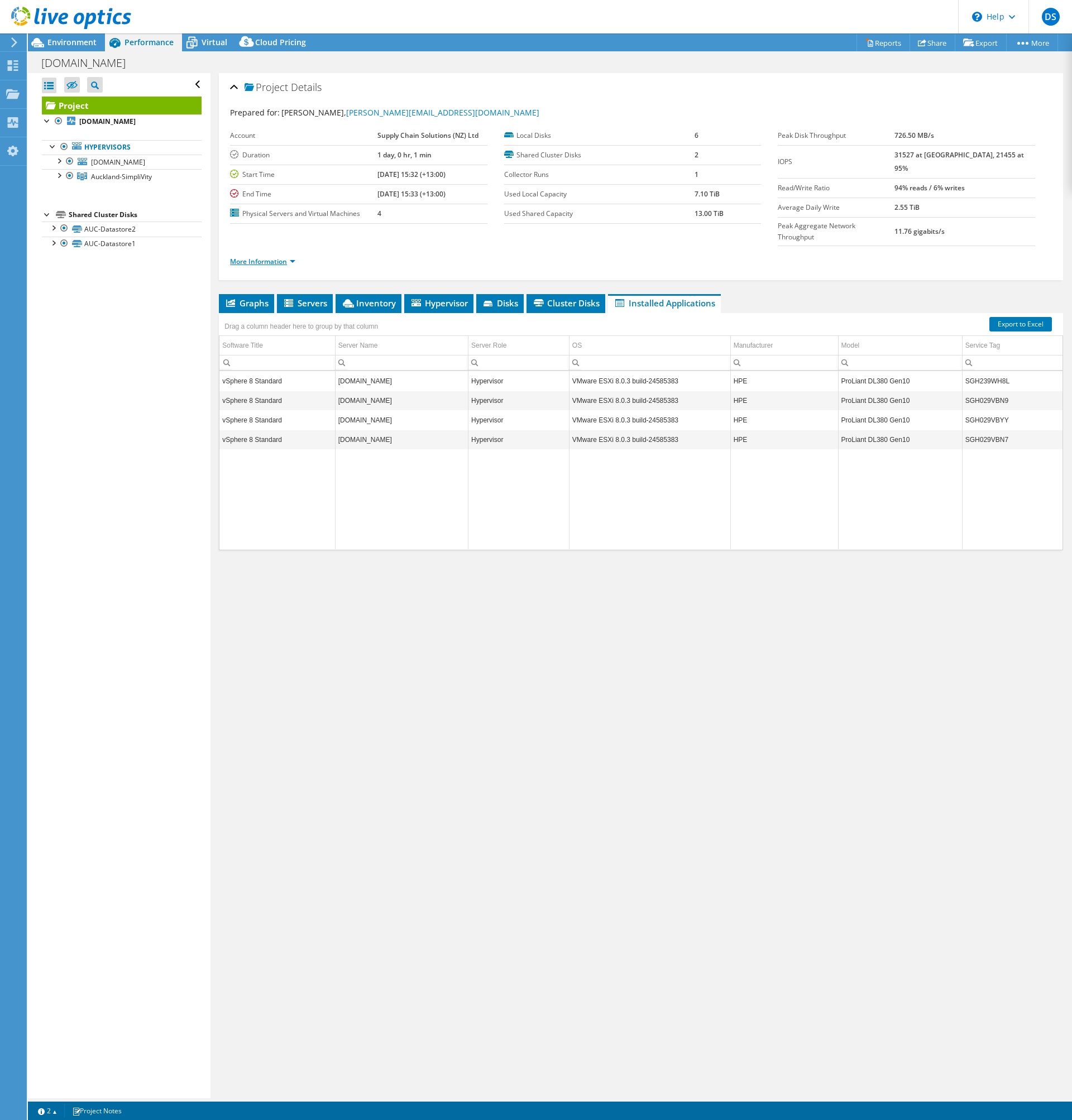
click at [270, 257] on link "More Information" at bounding box center [262, 261] width 65 height 9
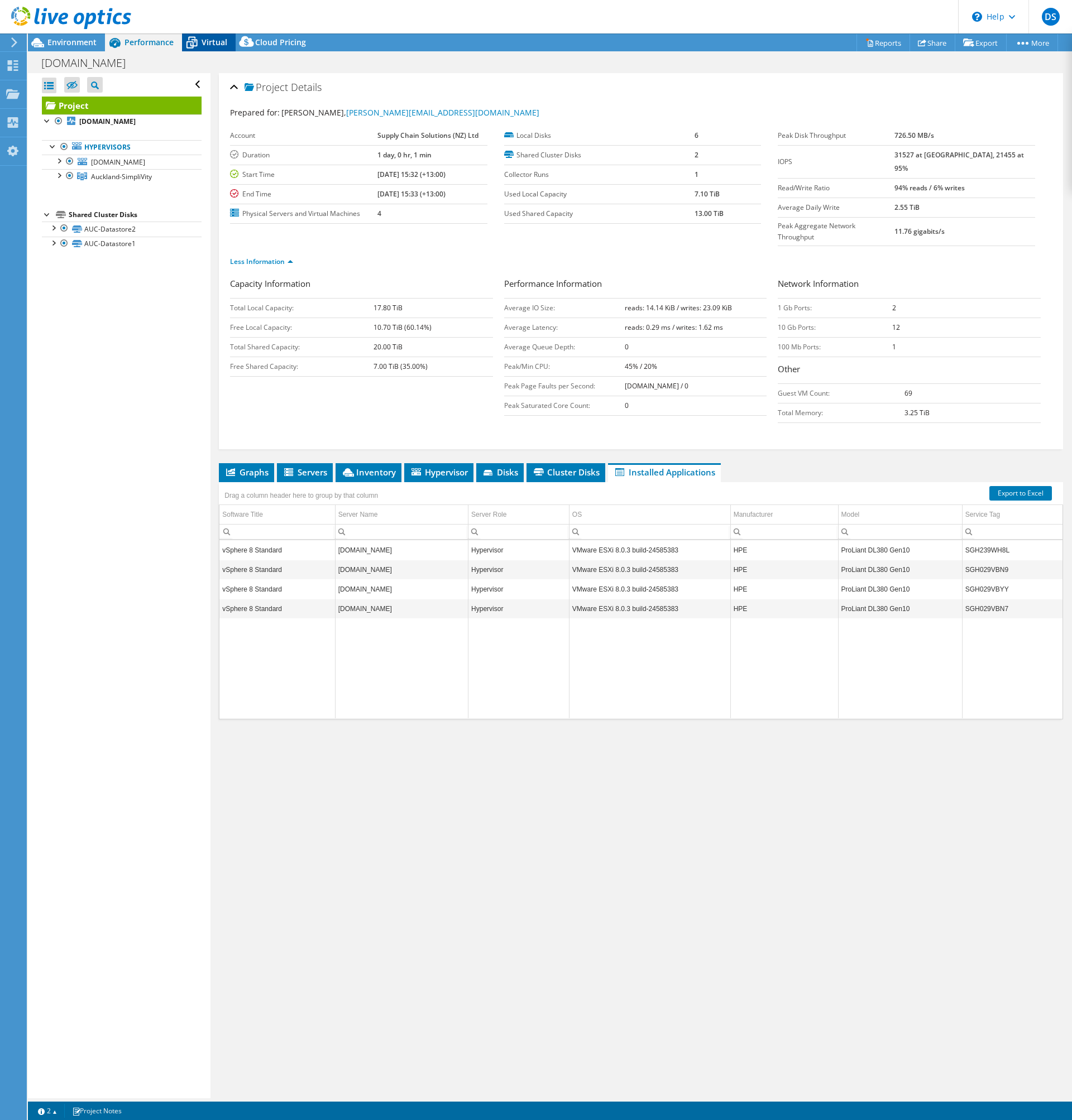
click at [205, 43] on span "Virtual" at bounding box center [214, 42] width 26 height 11
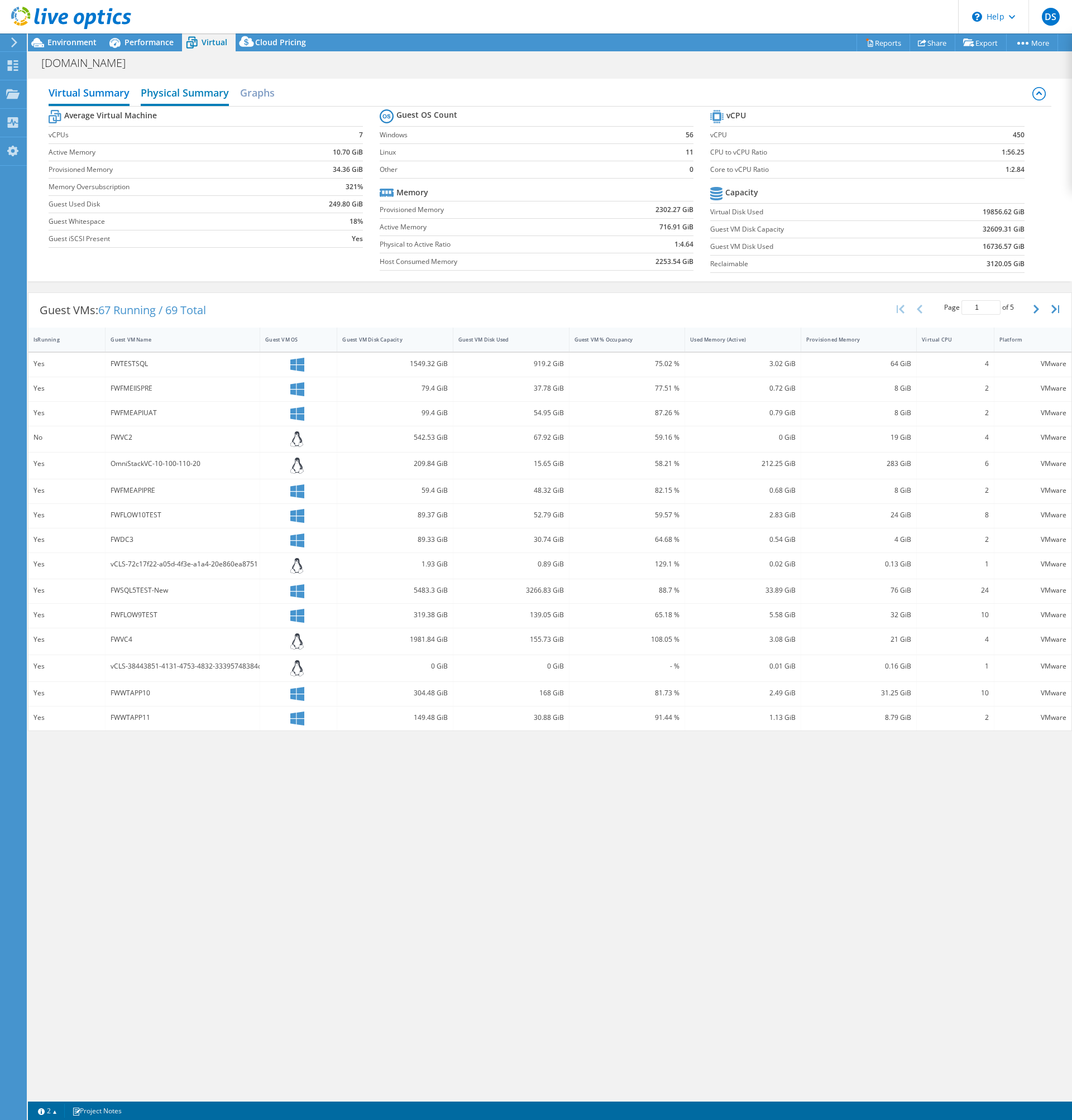
click at [185, 96] on h2 "Physical Summary" at bounding box center [185, 94] width 88 height 25
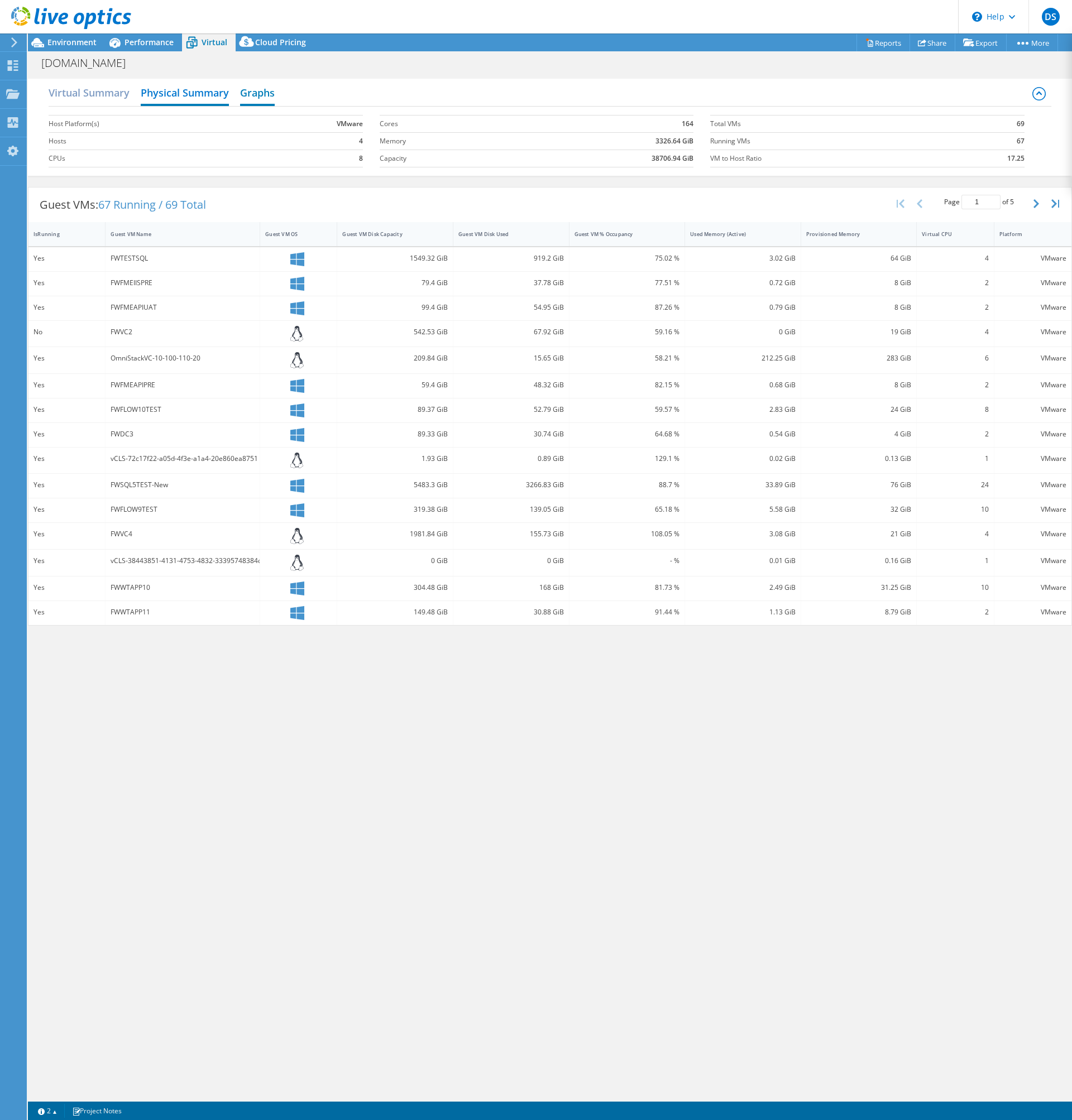
click at [254, 92] on h2 "Graphs" at bounding box center [257, 94] width 35 height 25
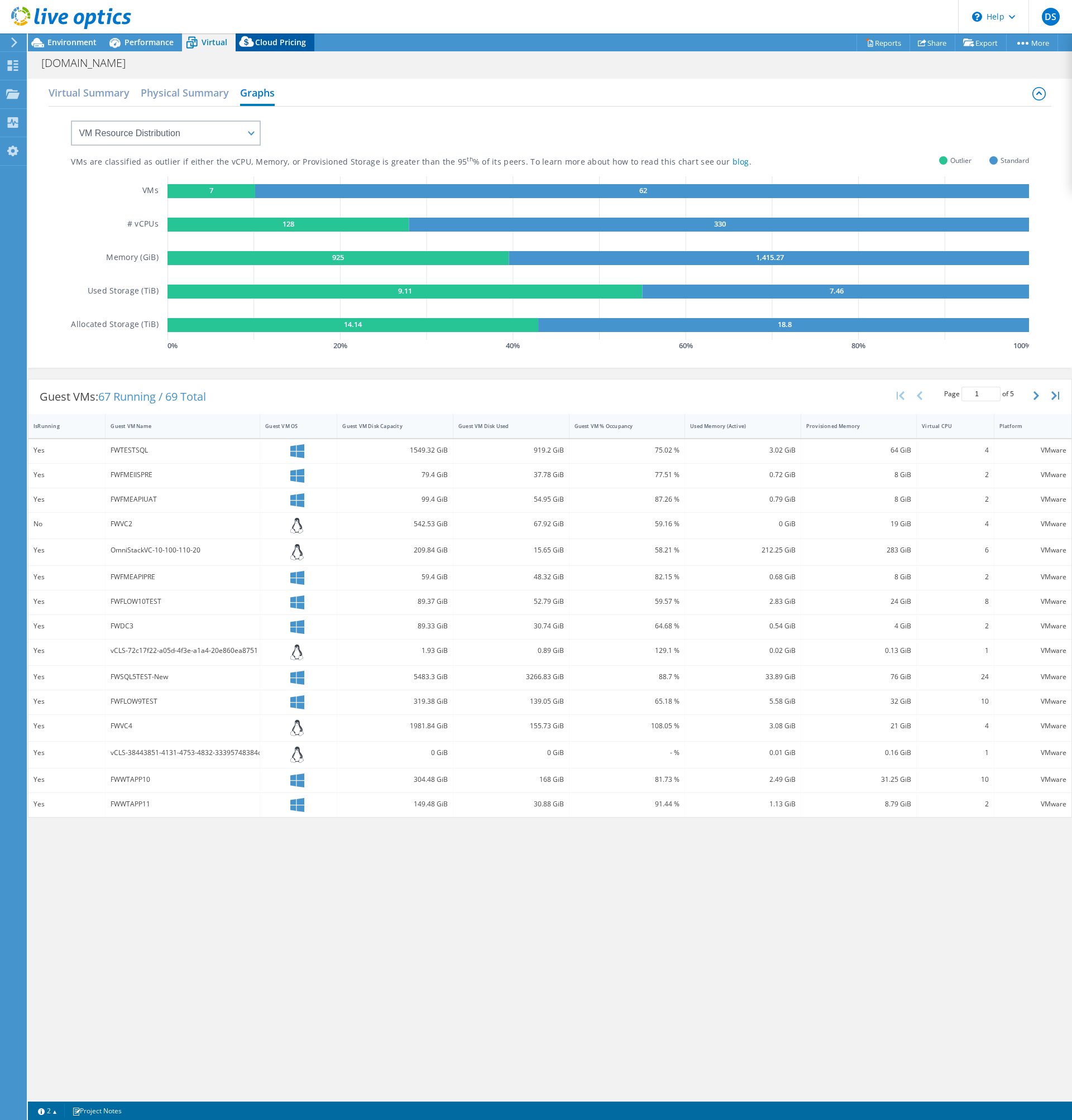
click at [286, 42] on span "Cloud Pricing" at bounding box center [280, 42] width 51 height 11
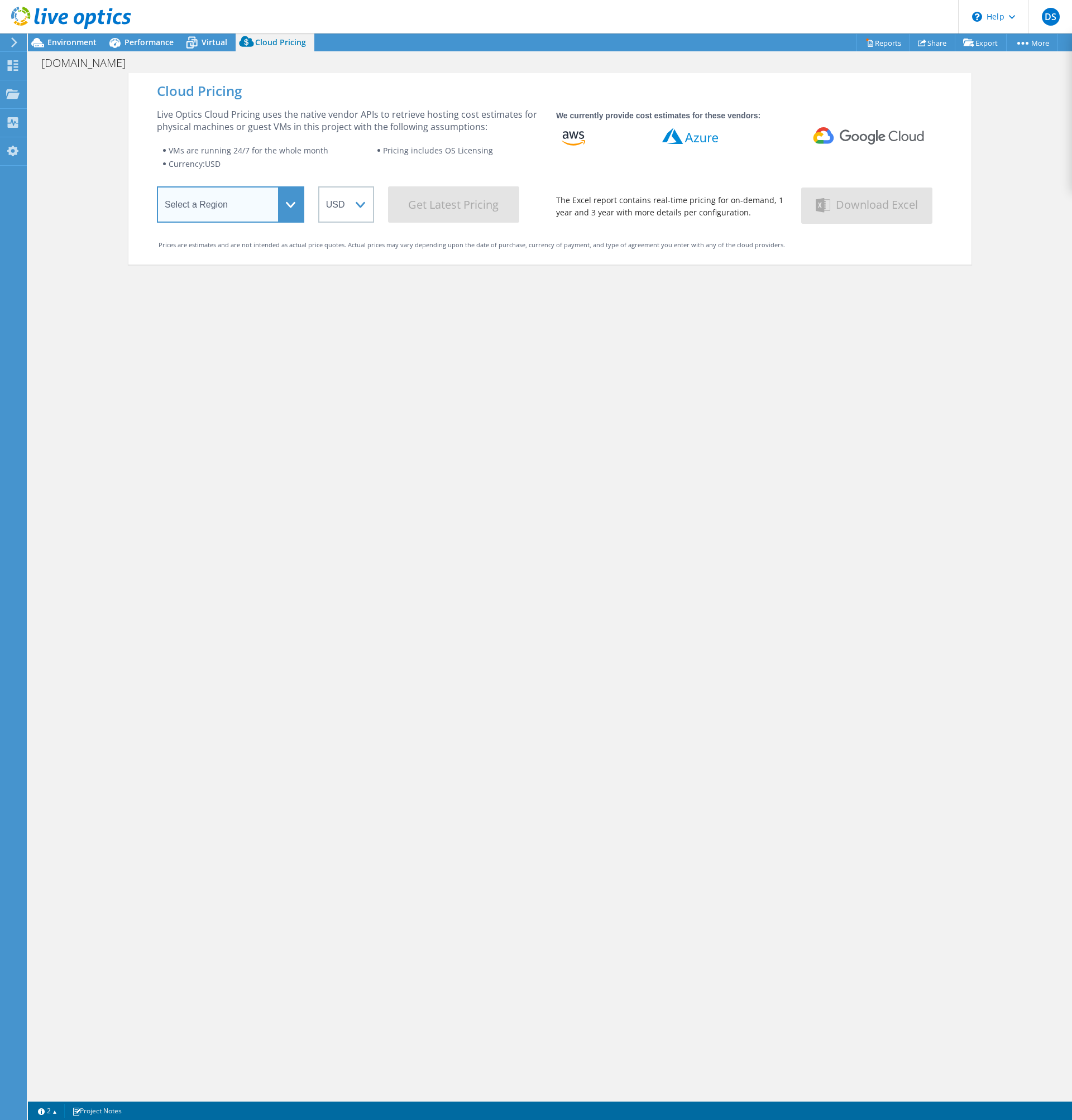
click at [287, 204] on select "Select a Region [GEOGRAPHIC_DATA] ([GEOGRAPHIC_DATA]) [GEOGRAPHIC_DATA] ([GEOGR…" at bounding box center [231, 205] width 147 height 37
select select "Australia"
click at [157, 189] on select "Select a Region [GEOGRAPHIC_DATA] ([GEOGRAPHIC_DATA]) [GEOGRAPHIC_DATA] ([GEOGR…" at bounding box center [231, 205] width 147 height 37
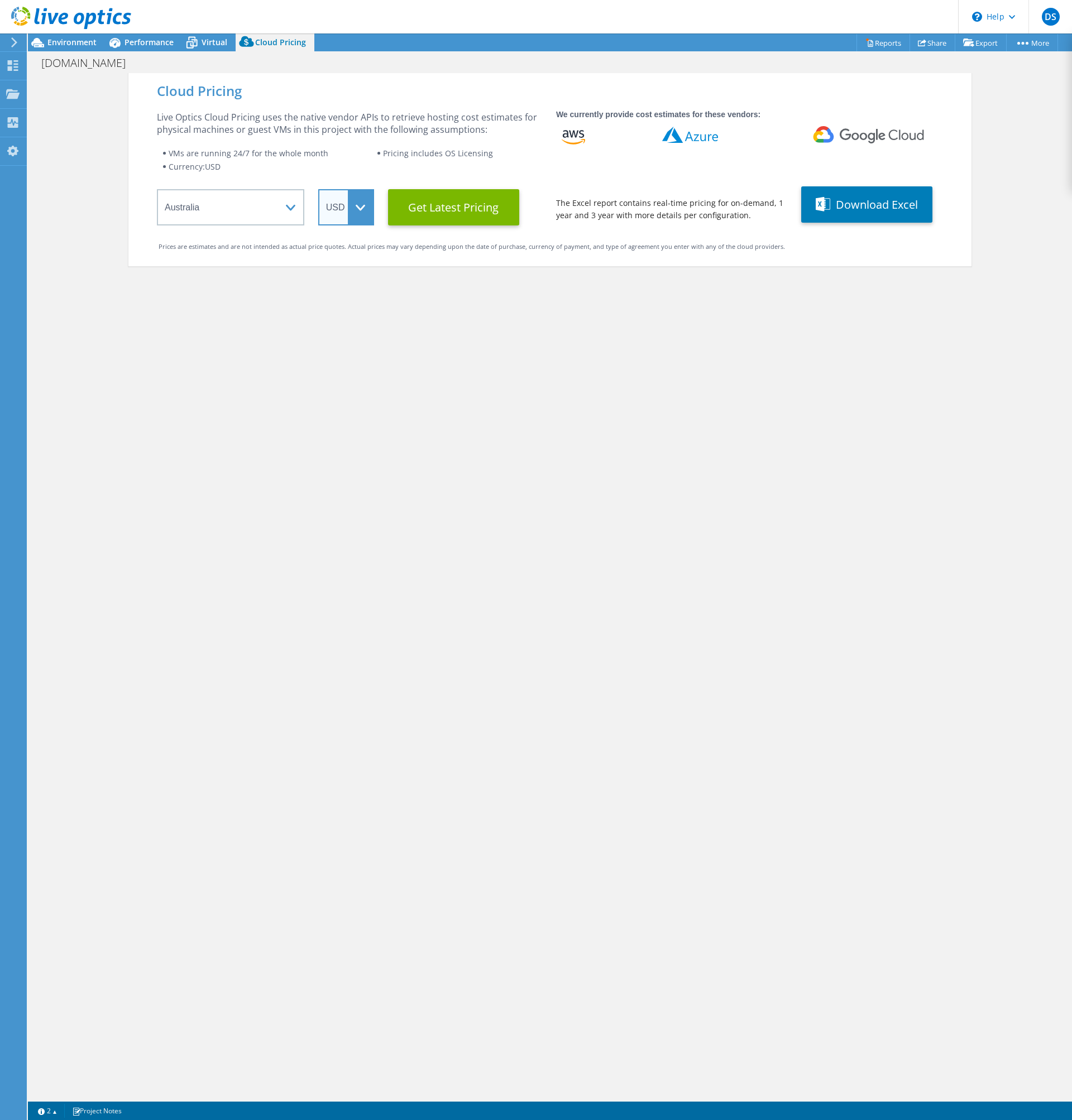
click at [362, 211] on select "ARS AUD BRL CAD CHF CLP CNY DKK EUR GBP HKD HUF INR JPY MXN MYR NOK NZD PEN SEK…" at bounding box center [345, 207] width 56 height 37
click at [318, 189] on select "ARS AUD BRL CAD CHF CLP CNY DKK EUR GBP HKD HUF INR JPY MXN MYR NOK NZD PEN SEK…" at bounding box center [345, 207] width 56 height 37
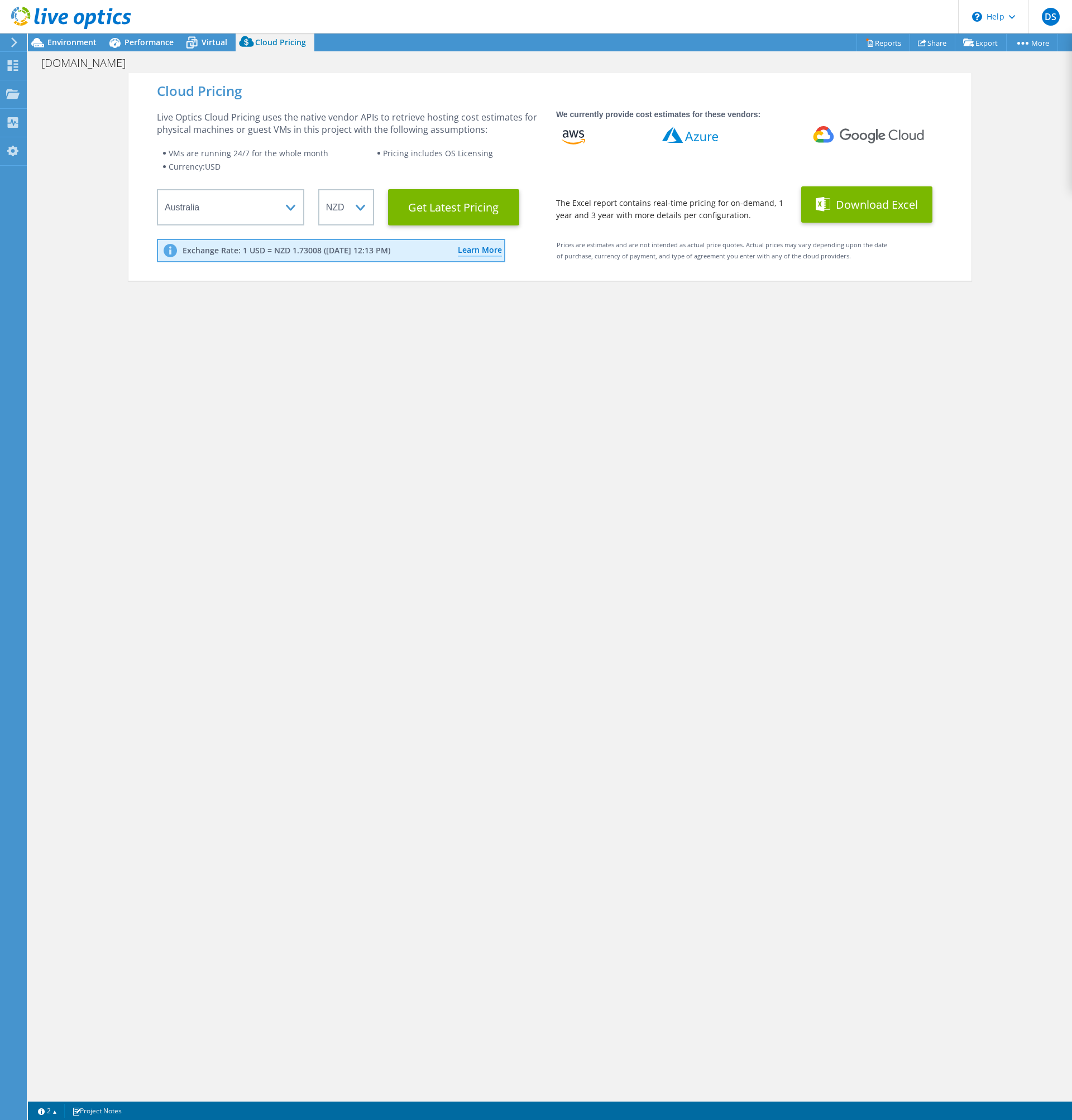
click at [886, 201] on button "Download Excel" at bounding box center [867, 205] width 132 height 37
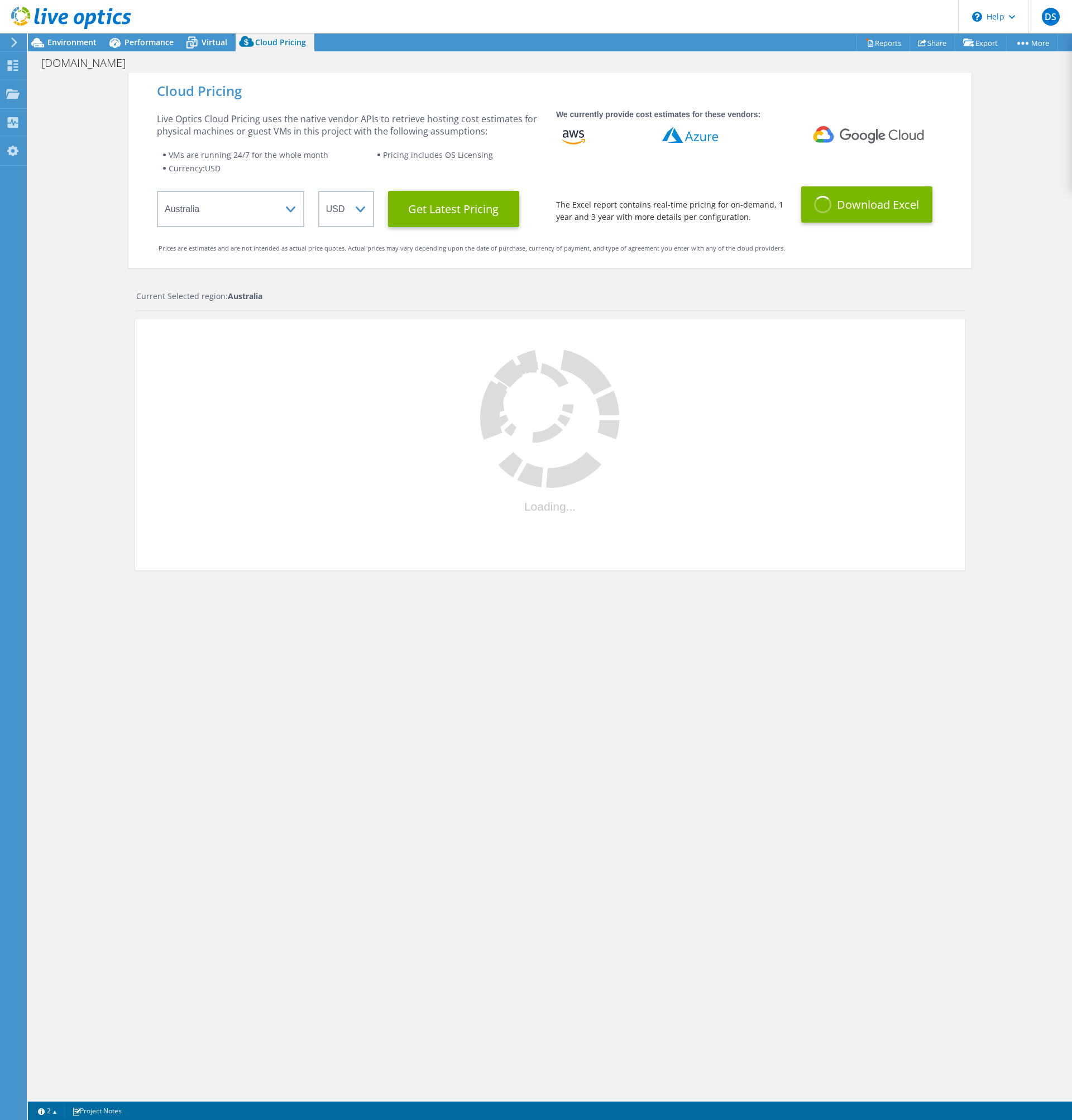
select select "NZD"
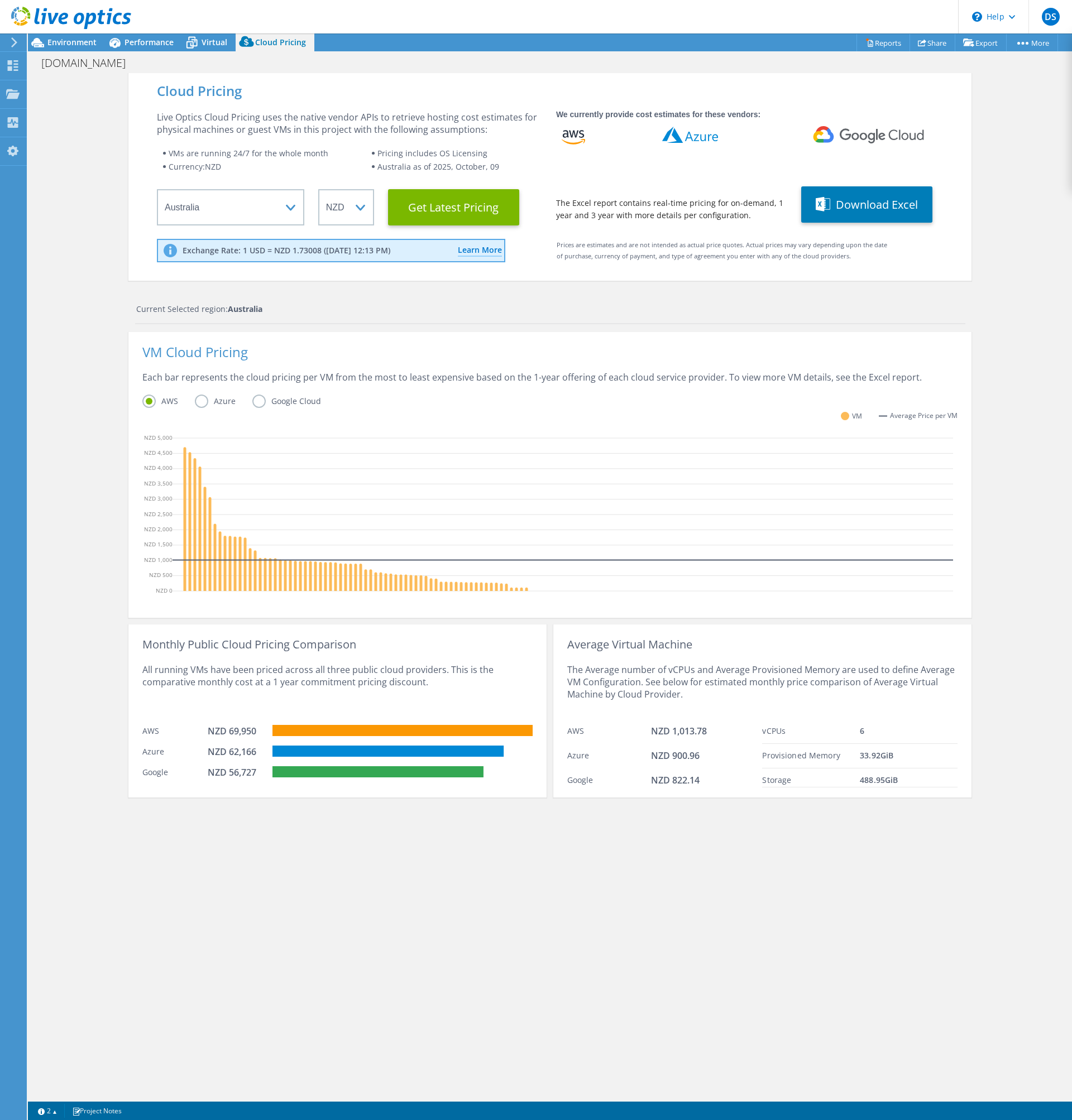
click at [201, 399] on label "Azure" at bounding box center [223, 401] width 57 height 13
click at [0, 0] on input "Azure" at bounding box center [0, 0] width 0 height 0
click at [252, 401] on label "Google Cloud" at bounding box center [295, 401] width 86 height 13
click at [0, 0] on input "Google Cloud" at bounding box center [0, 0] width 0 height 0
click at [145, 399] on label "AWS" at bounding box center [168, 401] width 52 height 13
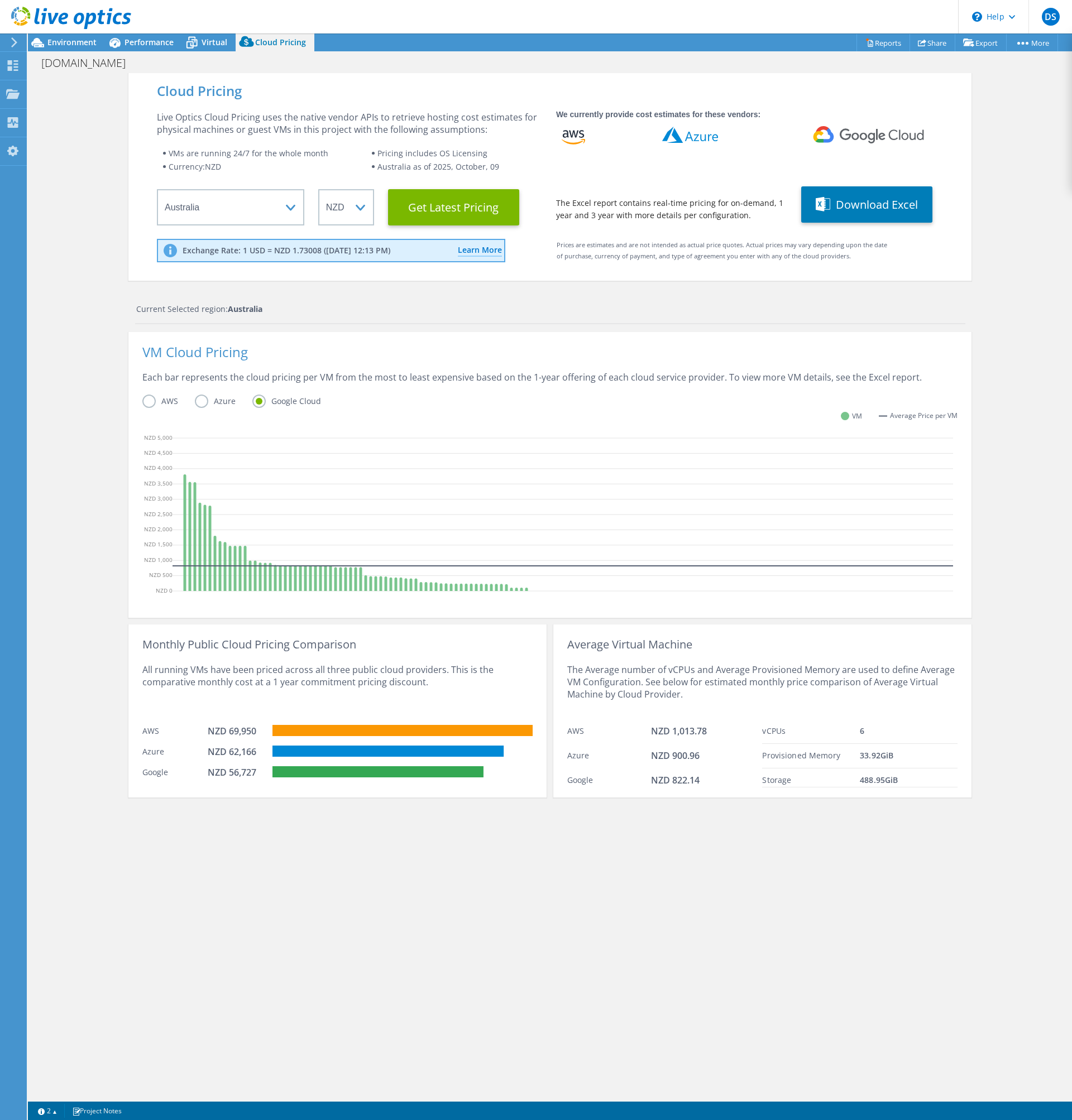
click at [0, 0] on input "AWS" at bounding box center [0, 0] width 0 height 0
click at [198, 399] on label "Azure" at bounding box center [223, 401] width 57 height 13
click at [0, 0] on input "Azure" at bounding box center [0, 0] width 0 height 0
click at [257, 400] on label "Google Cloud" at bounding box center [295, 401] width 86 height 13
click at [0, 0] on input "Google Cloud" at bounding box center [0, 0] width 0 height 0
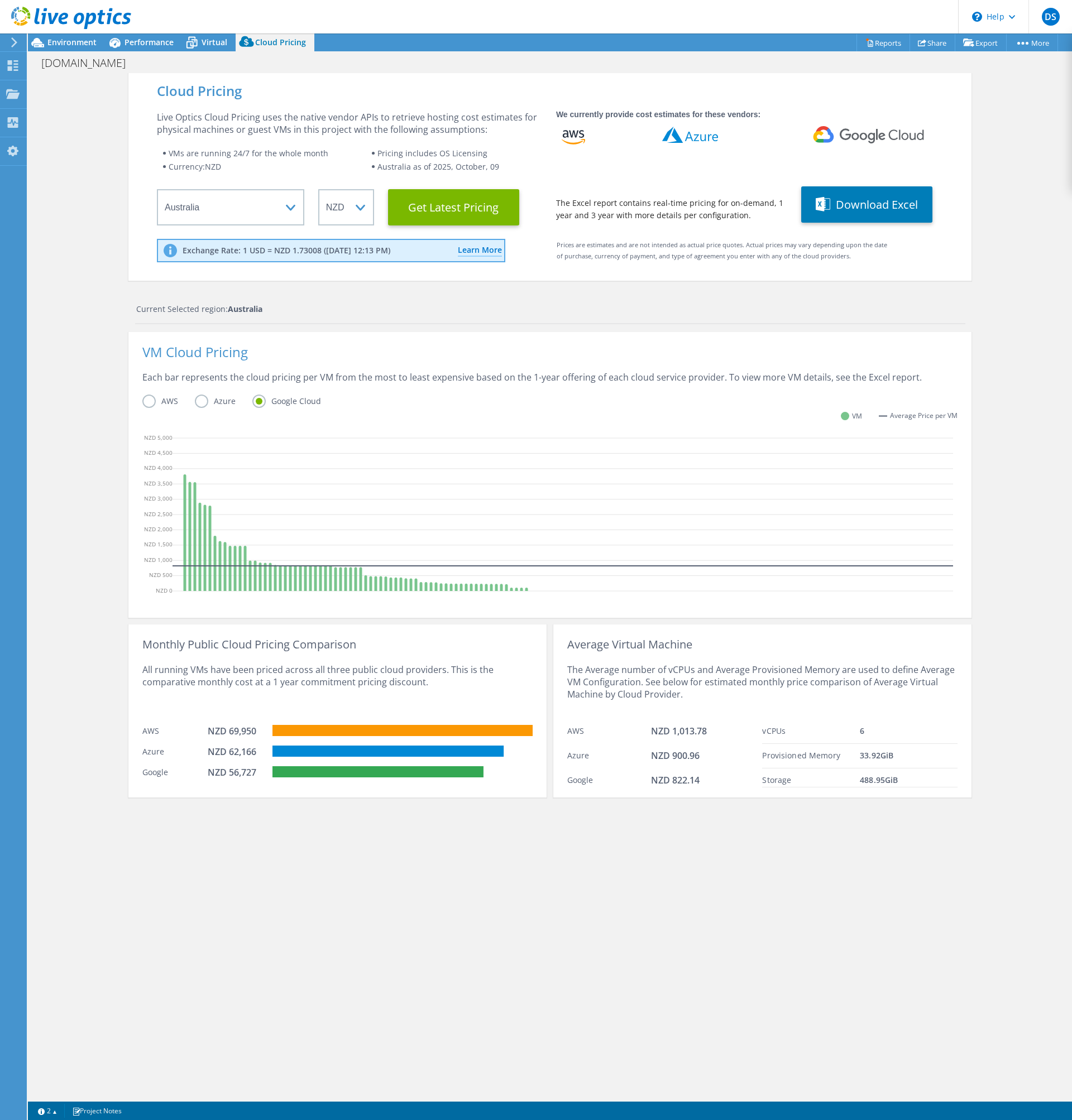
click at [196, 399] on label "Azure" at bounding box center [223, 401] width 57 height 13
click at [0, 0] on input "Azure" at bounding box center [0, 0] width 0 height 0
click at [142, 398] on label "AWS" at bounding box center [168, 401] width 52 height 13
click at [0, 0] on input "AWS" at bounding box center [0, 0] width 0 height 0
